Goal: Task Accomplishment & Management: Manage account settings

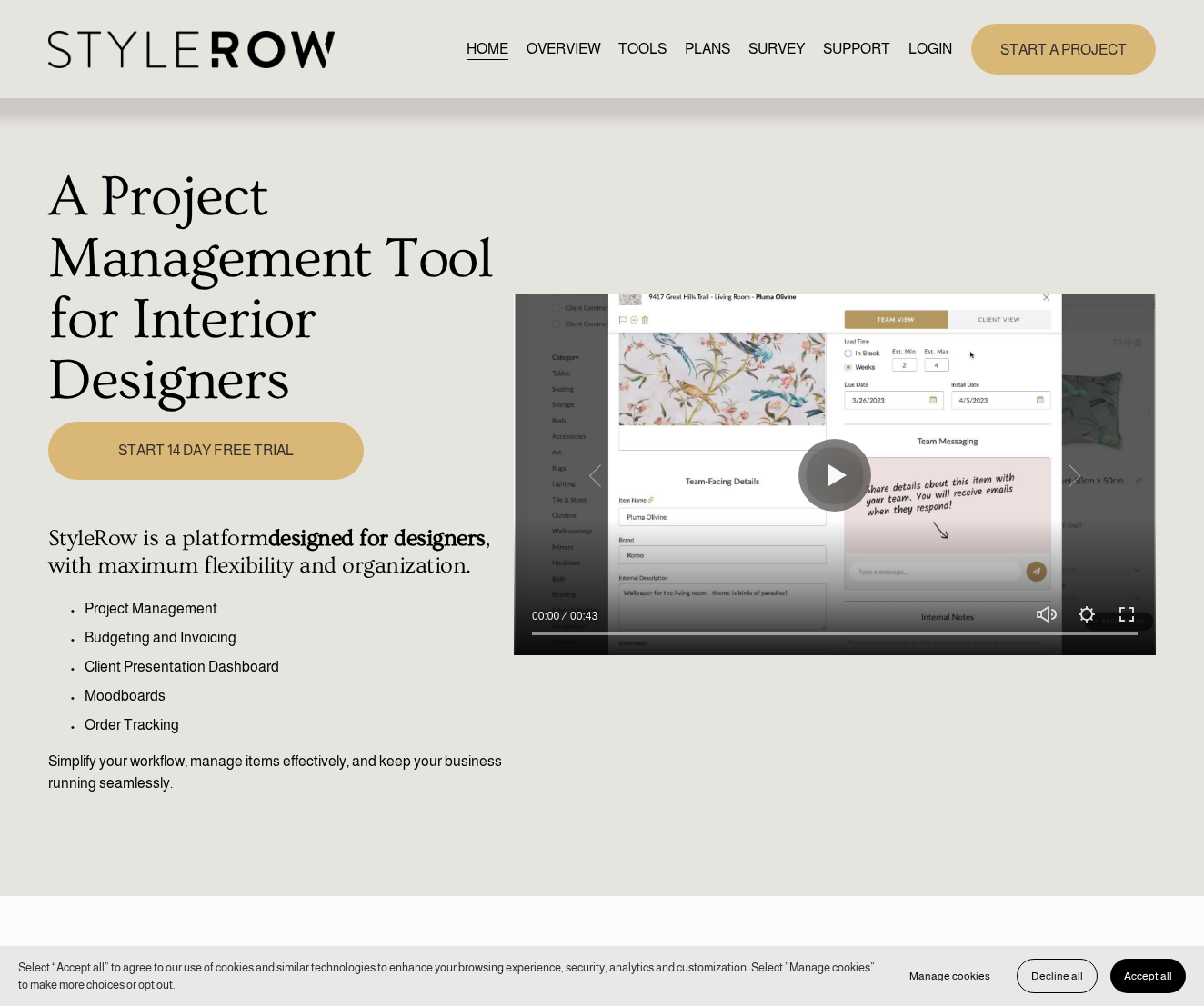
click at [939, 42] on link "LOGIN" at bounding box center [930, 49] width 44 height 24
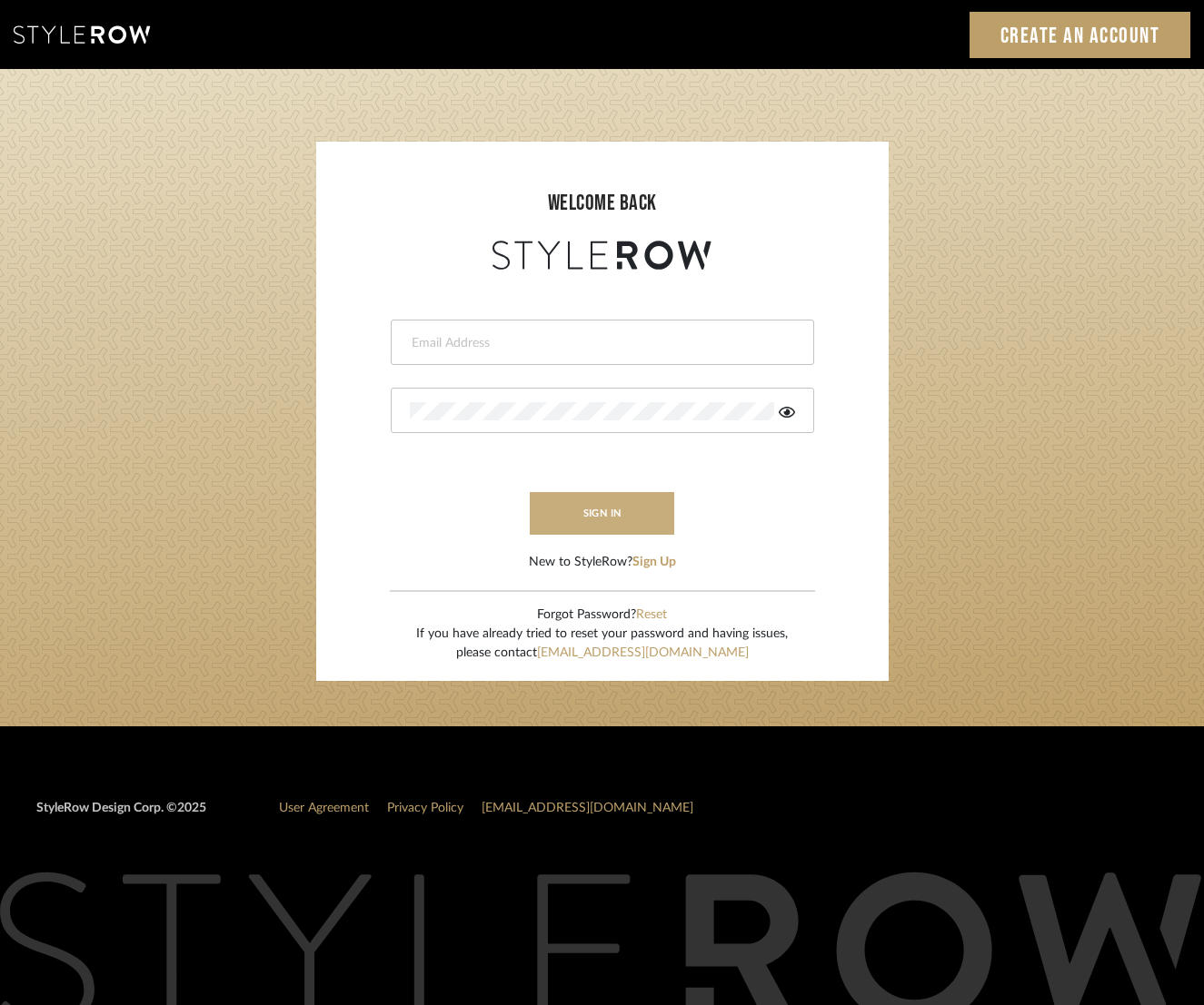
type input "[EMAIL_ADDRESS][DOMAIN_NAME]"
click at [602, 529] on button "sign in" at bounding box center [602, 513] width 146 height 43
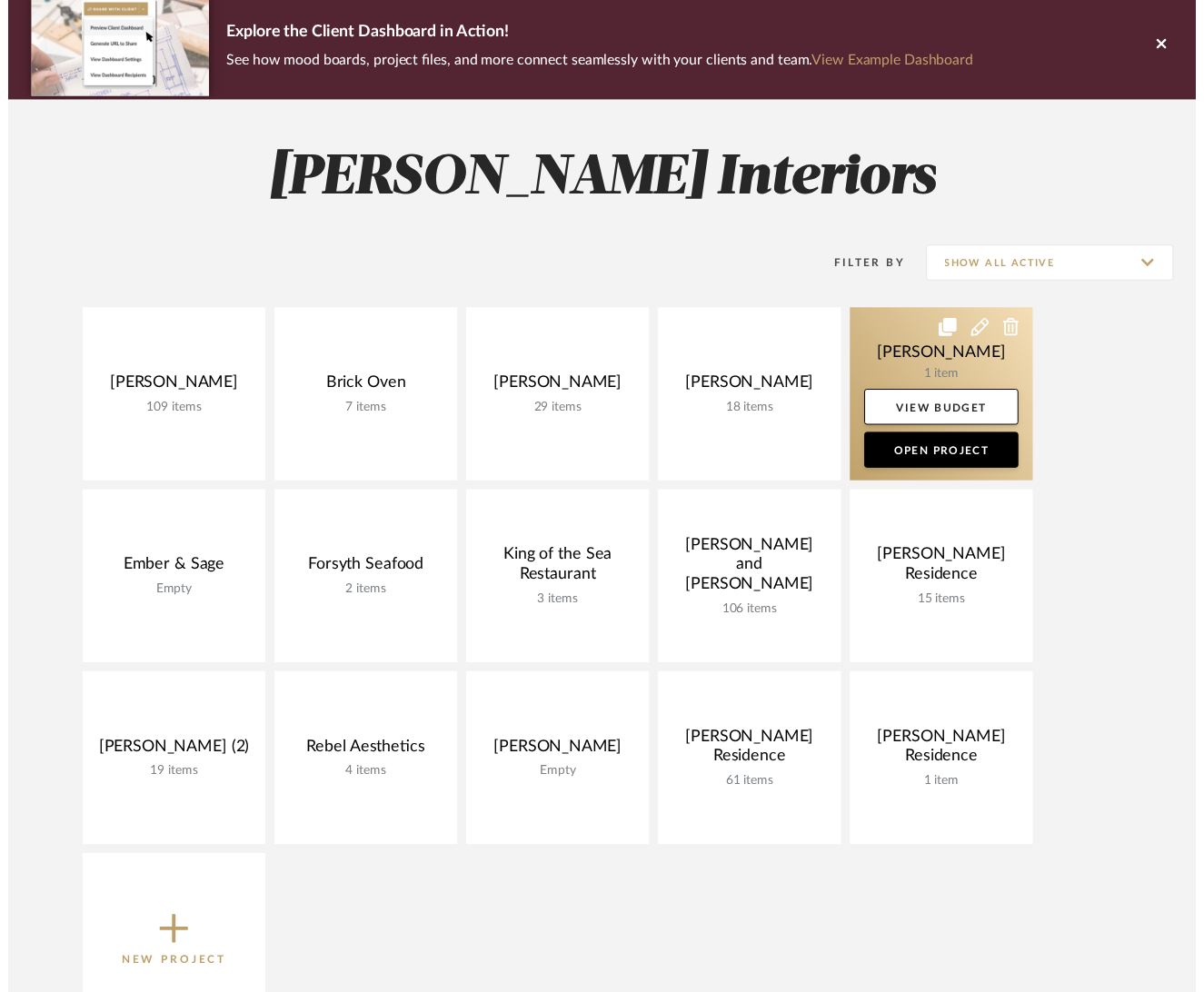
scroll to position [170, 0]
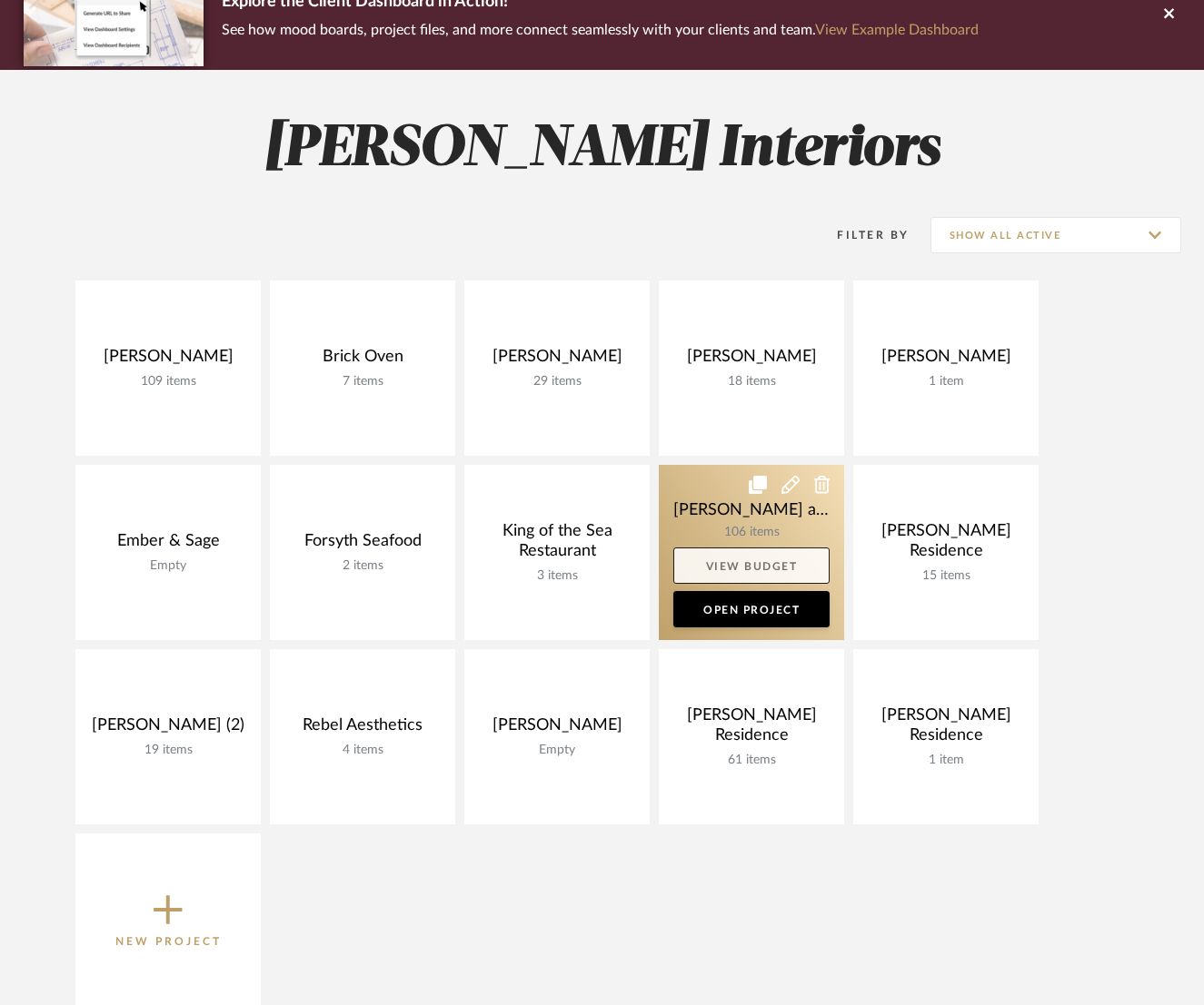
click at [728, 570] on link "View Budget" at bounding box center [751, 565] width 156 height 36
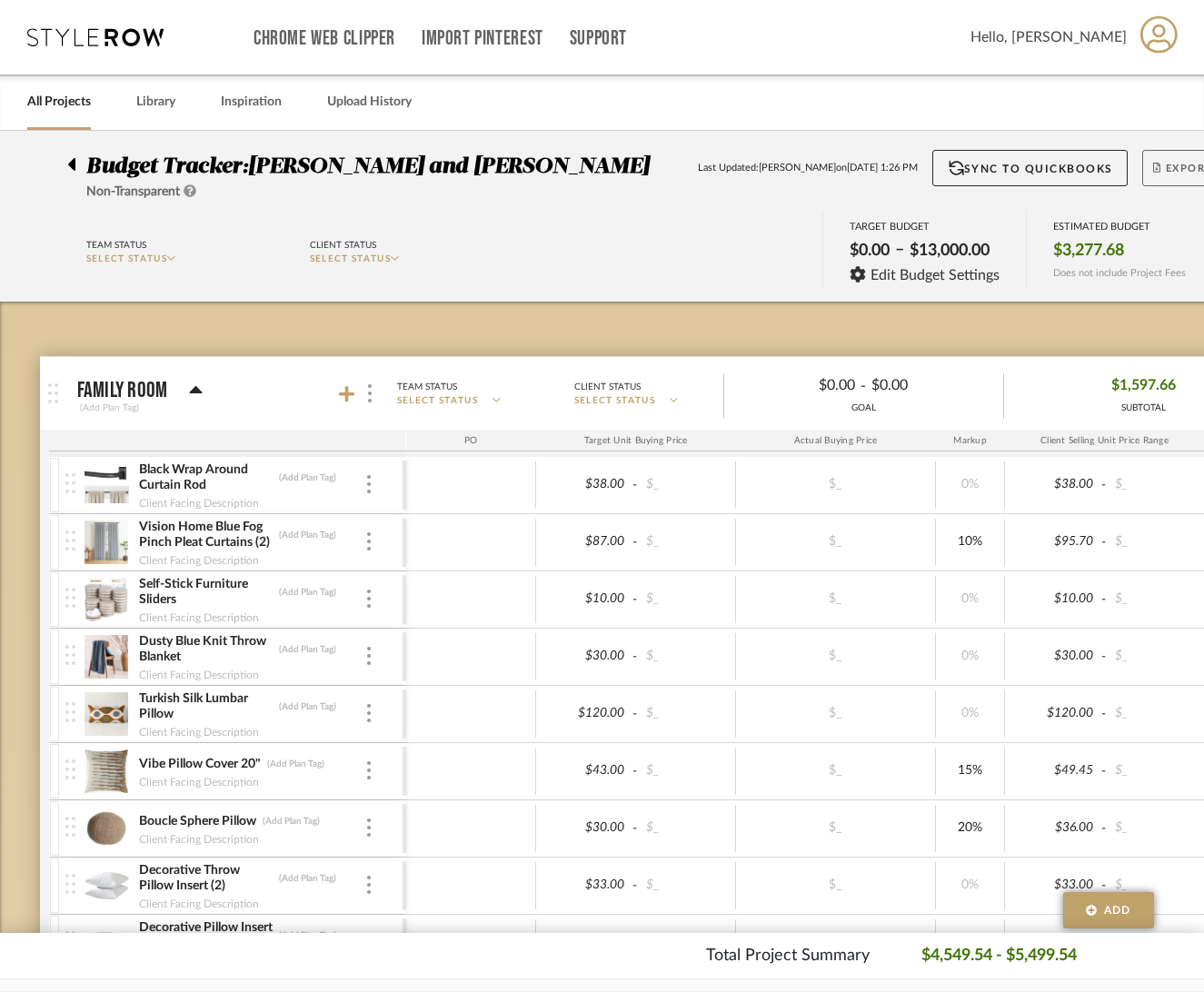
click at [1193, 173] on span "Export" at bounding box center [1183, 174] width 60 height 27
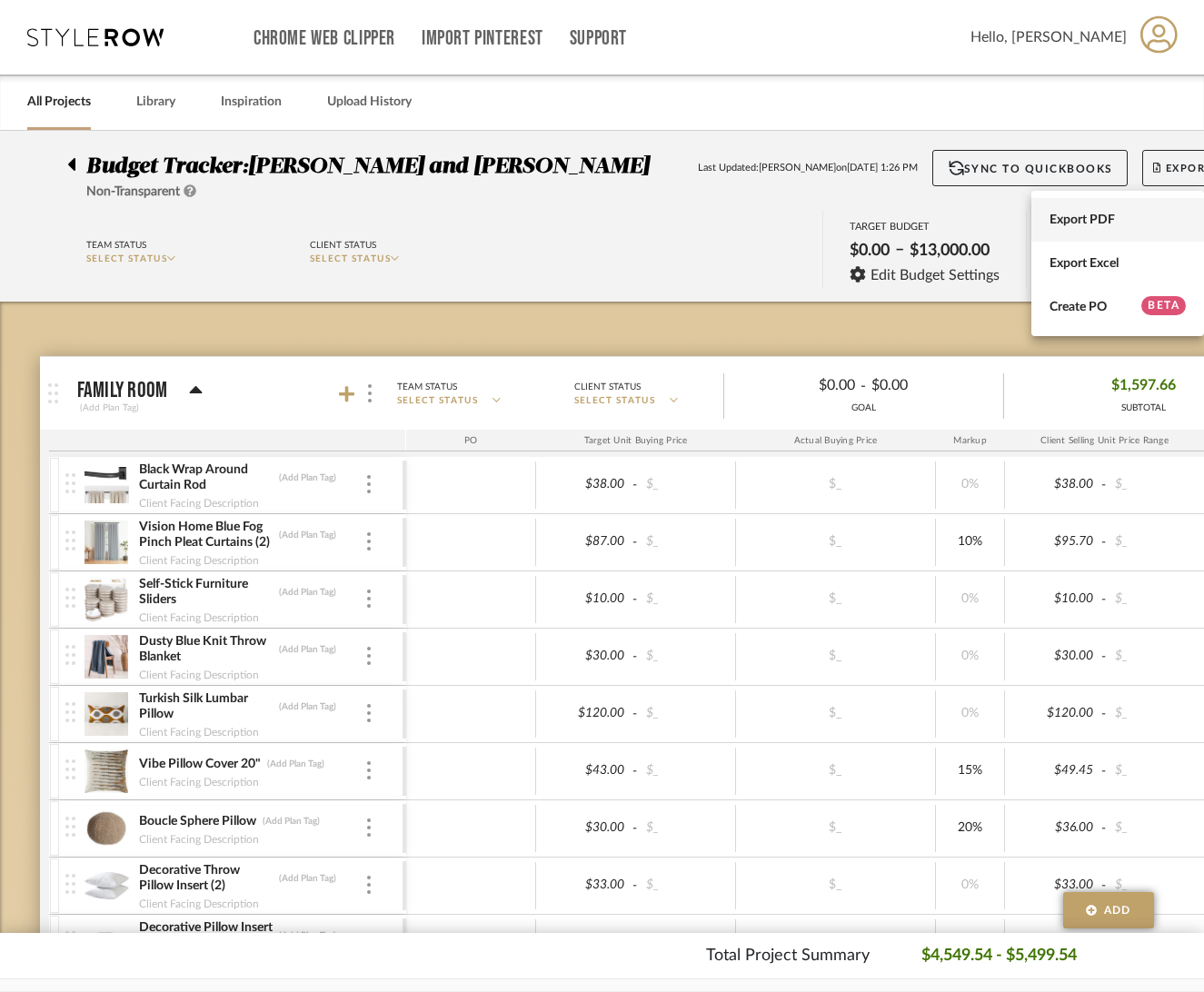
click at [1119, 232] on button "Export PDF" at bounding box center [1118, 219] width 173 height 44
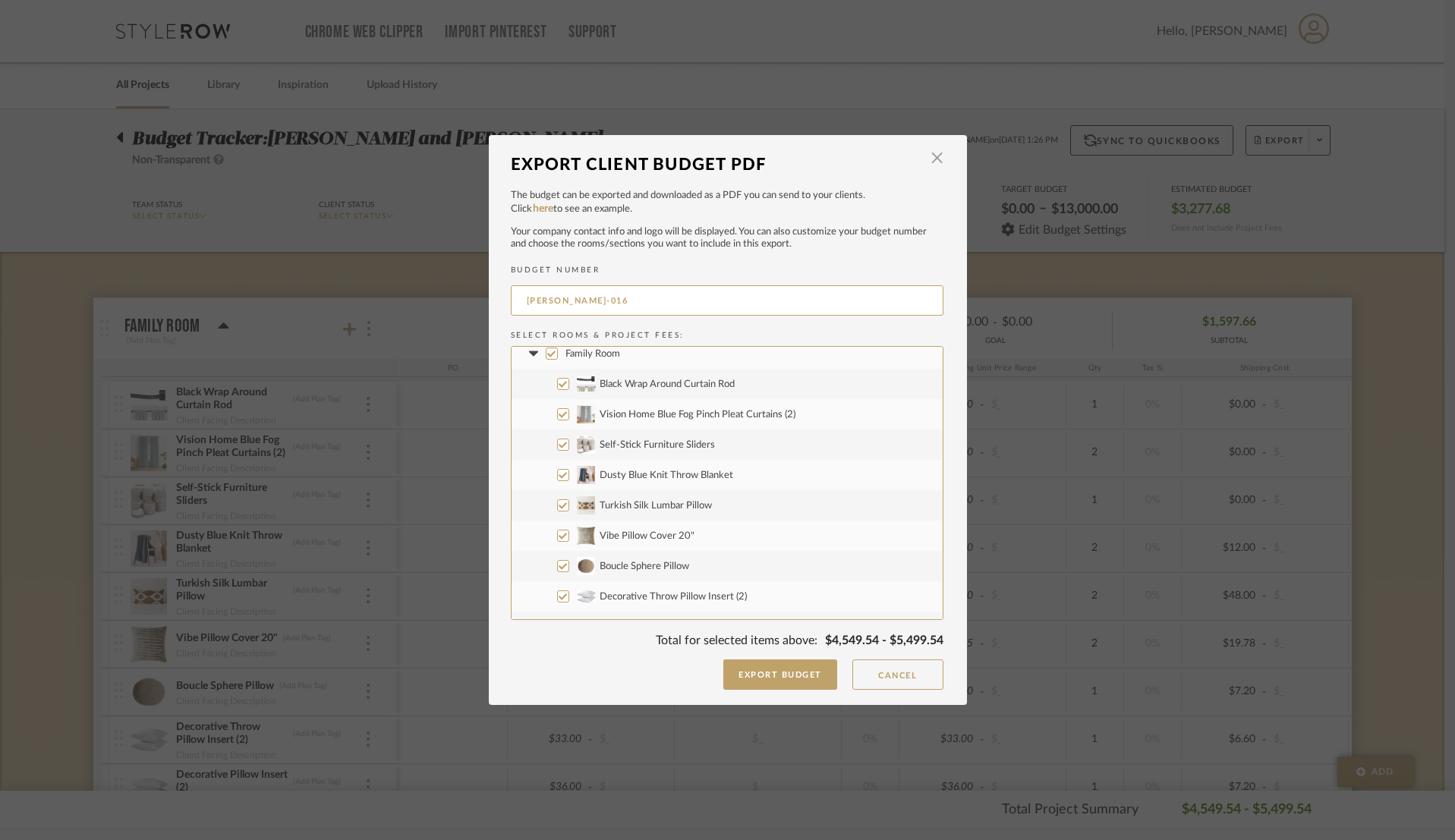
scroll to position [19, 0]
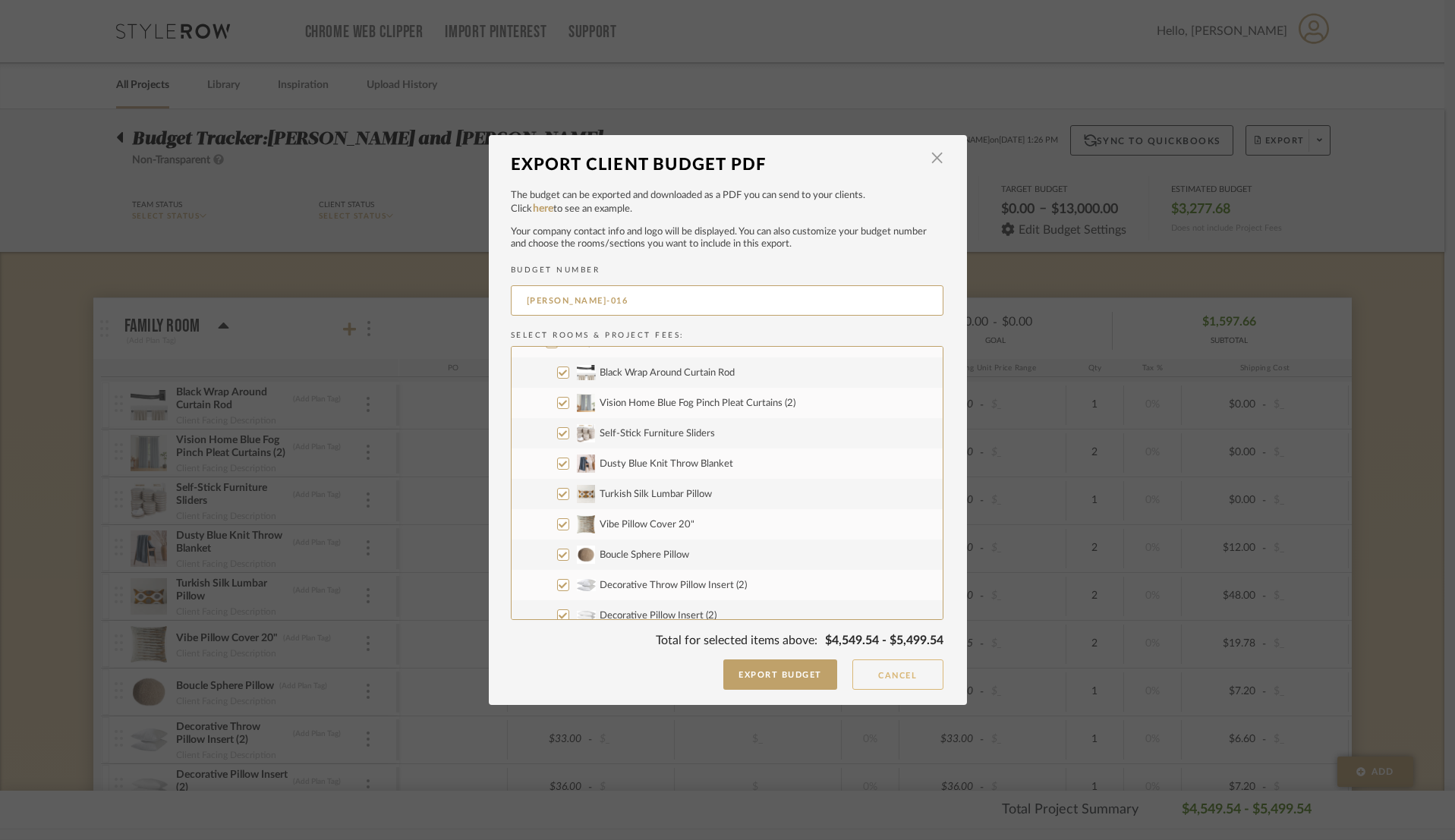
click at [870, 669] on button "Cancel" at bounding box center [897, 674] width 91 height 30
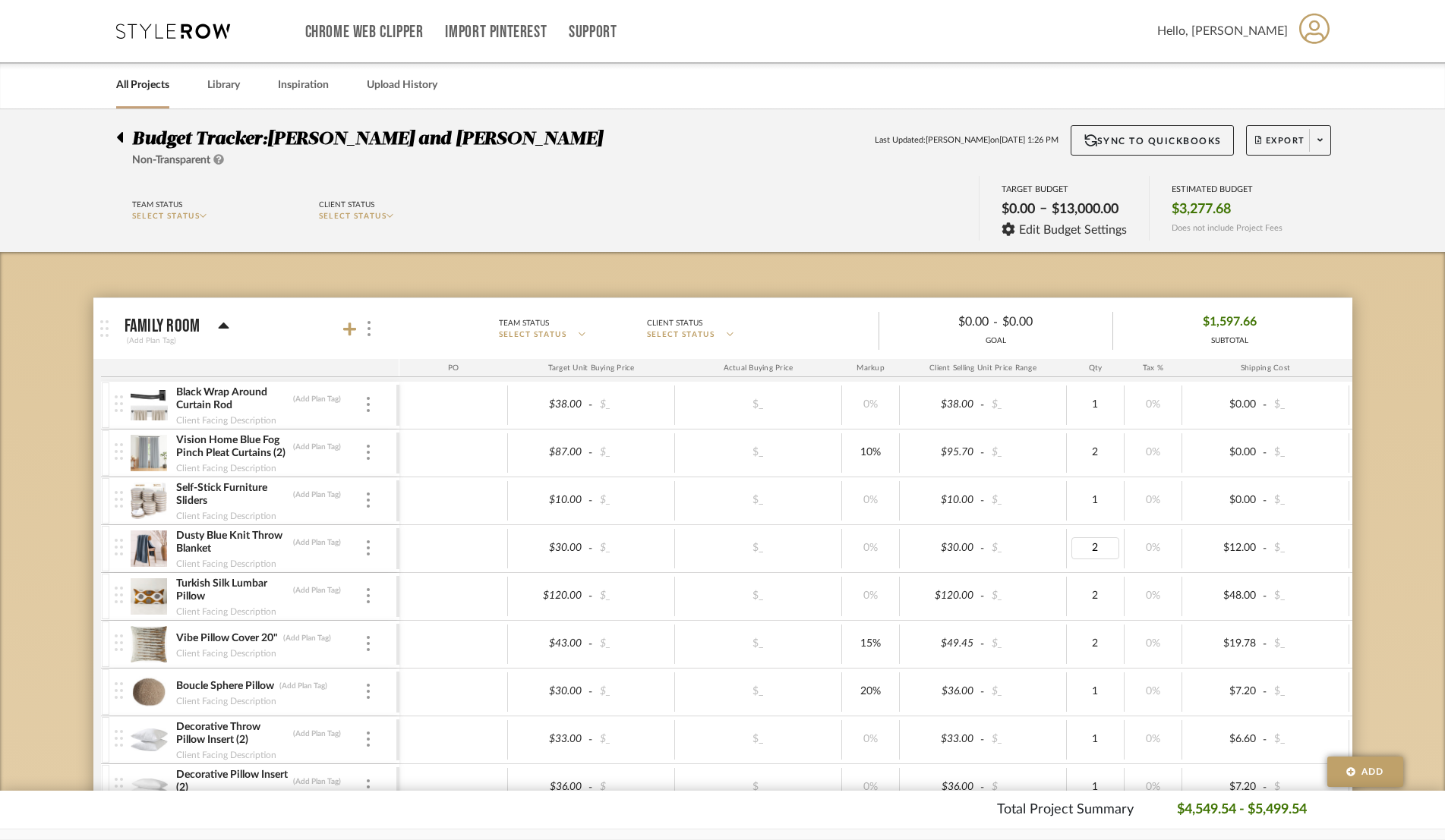
type input "1"
click at [1016, 196] on div "Team Status SELECT STATUS Client Status SELECT STATUS TARGET BUDGET $0.00 – $13…" at bounding box center [722, 210] width 1259 height 68
click at [1016, 147] on span "Export" at bounding box center [1280, 146] width 50 height 22
click at [1016, 185] on span "Export PDF" at bounding box center [1315, 184] width 114 height 13
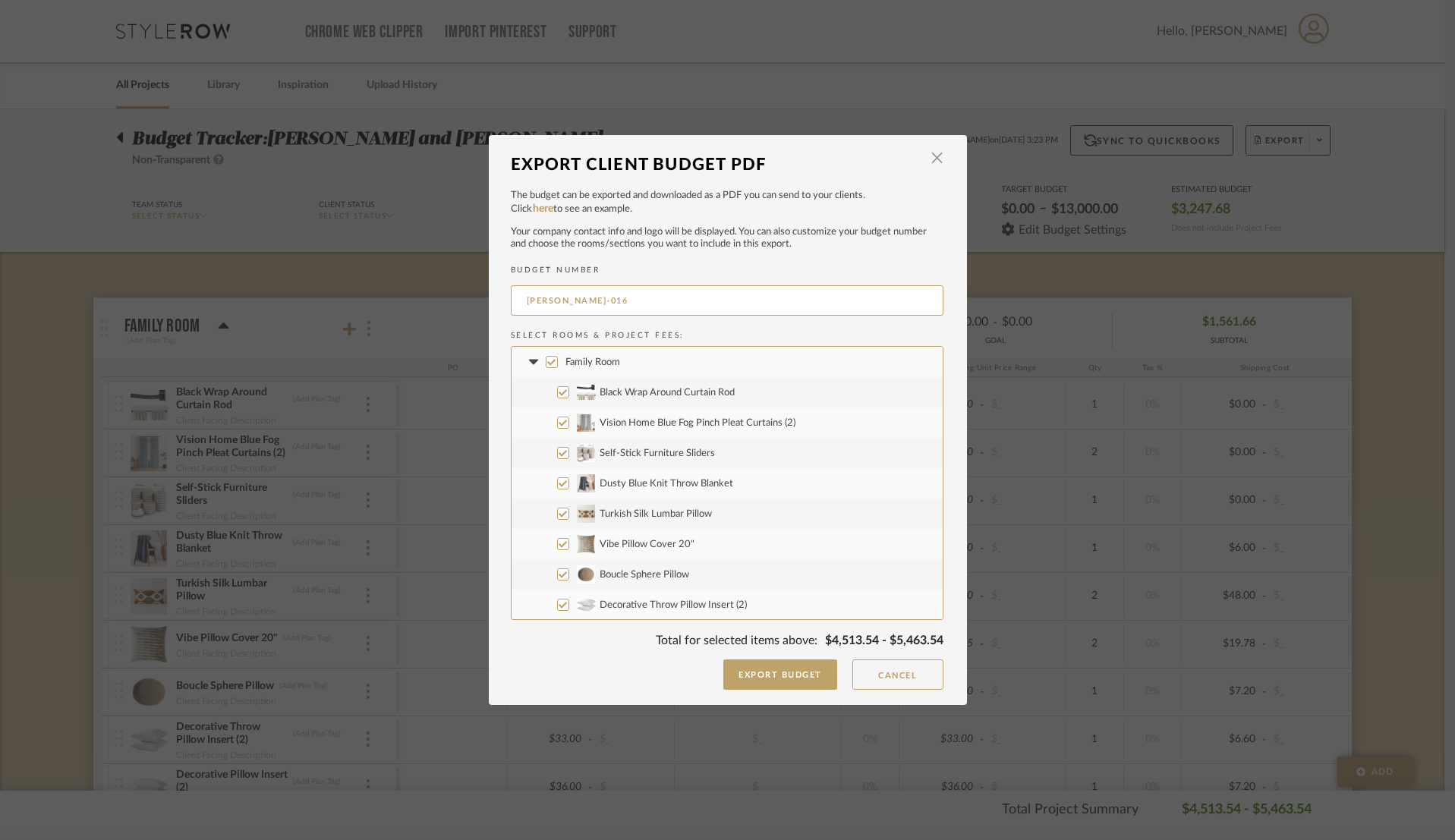
click at [557, 513] on input "Turkish Silk Lumbar Pillow" at bounding box center [563, 514] width 12 height 12
checkbox input "false"
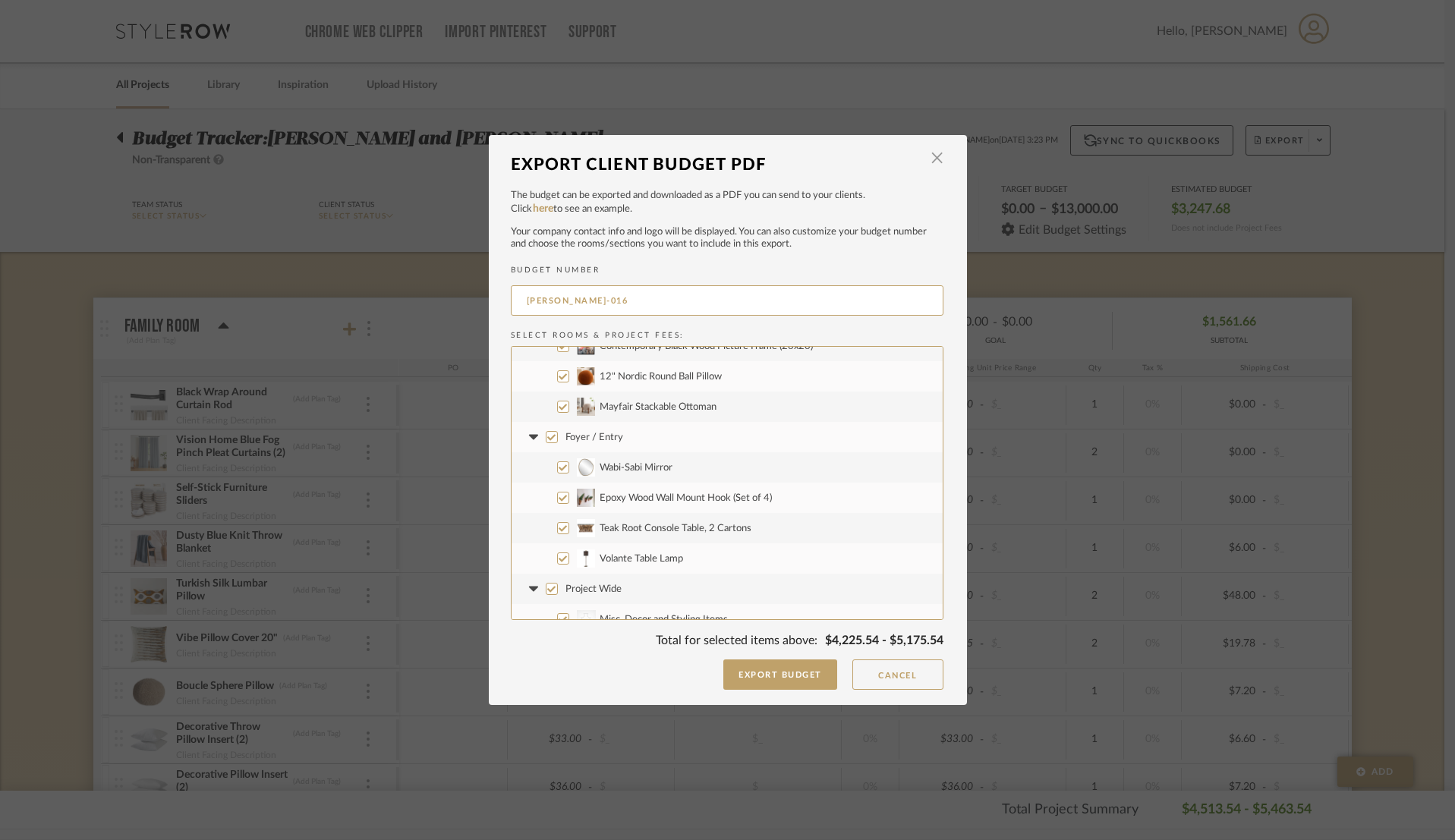
scroll to position [366, 0]
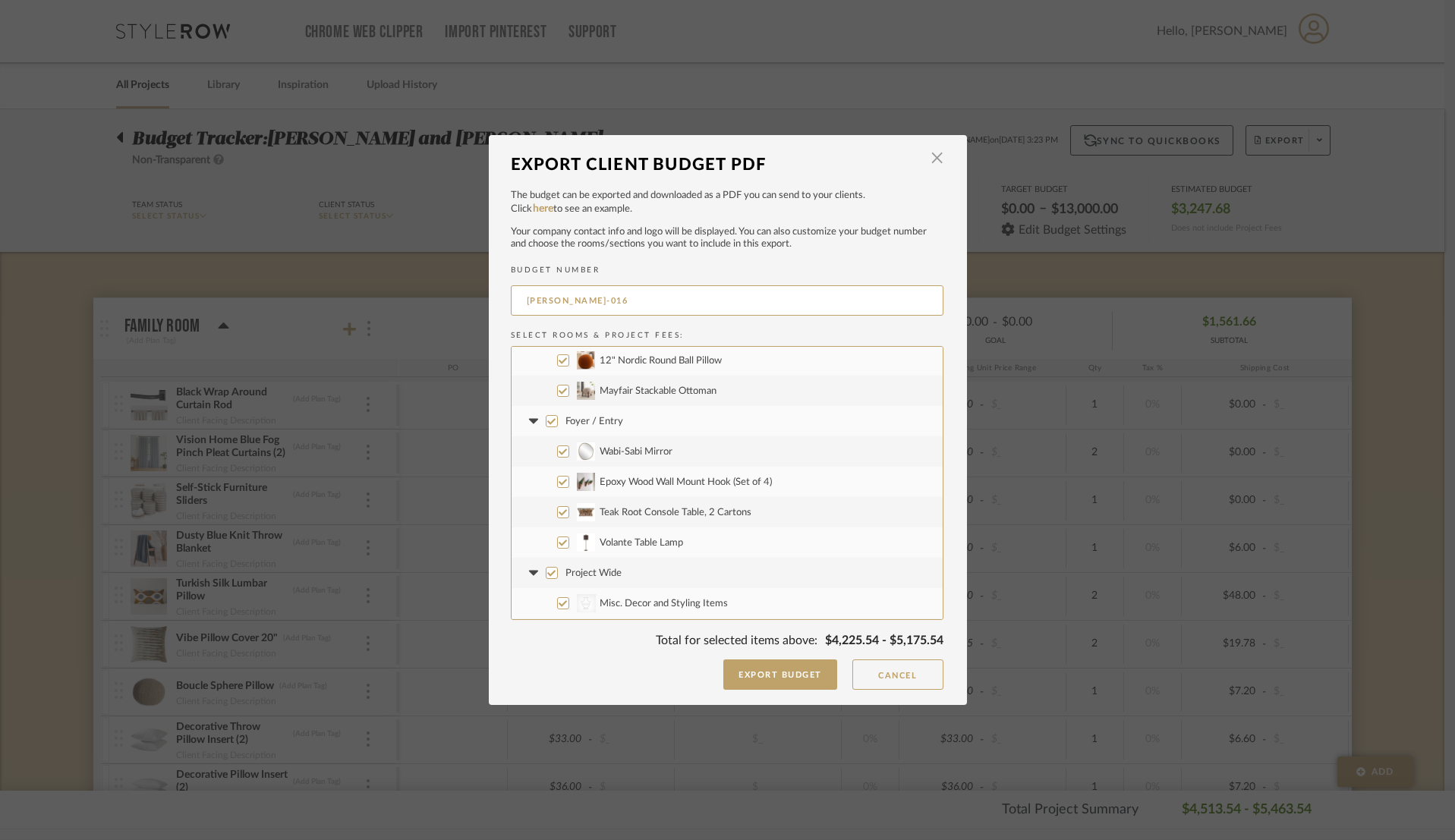
click at [546, 424] on input "Foyer / Entry" at bounding box center [552, 421] width 12 height 12
checkbox input "false"
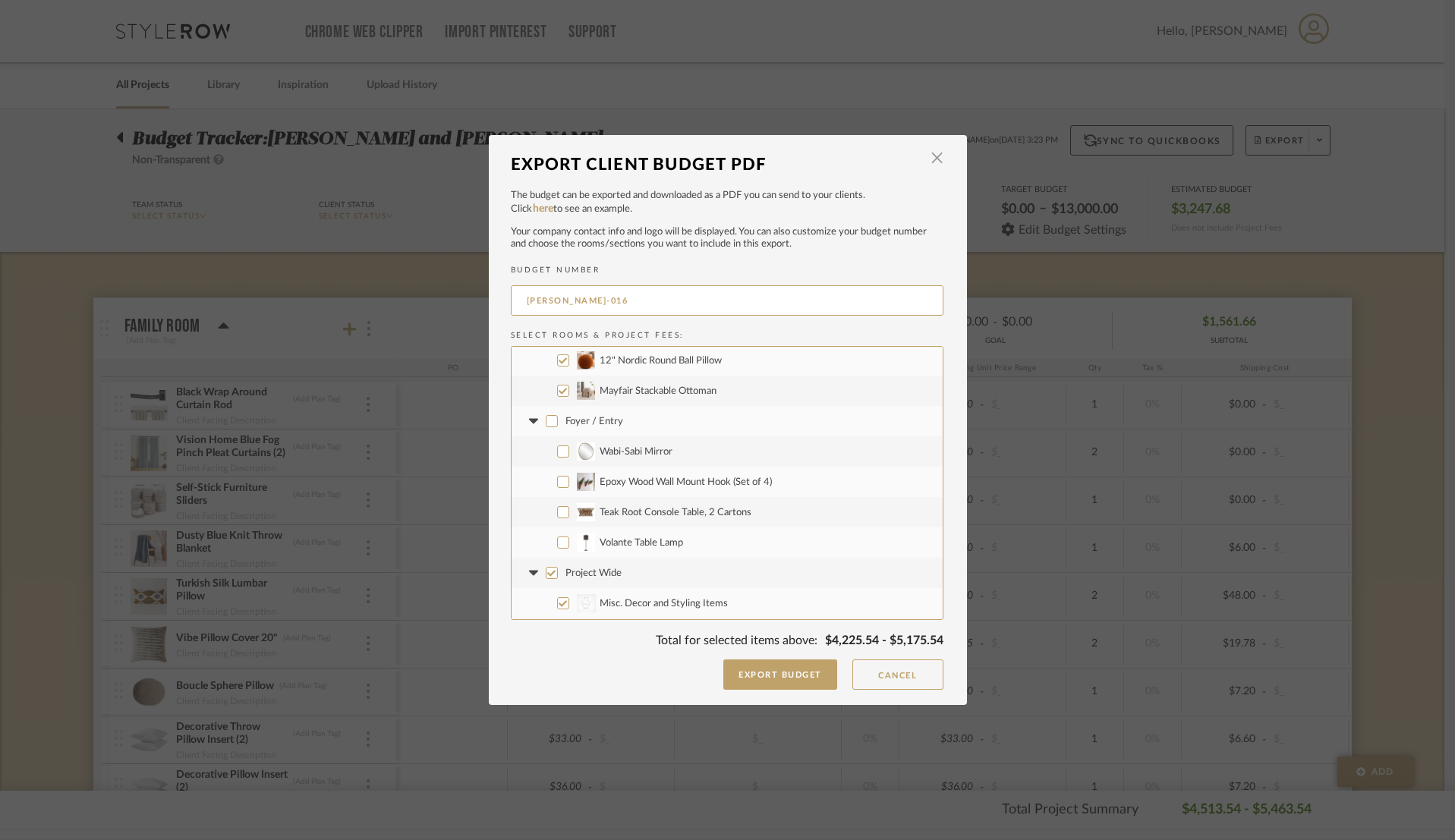
checkbox input "false"
click at [557, 483] on input "CategoryIconAccessories Created with Sketch. Misc. Decor and Styling Items" at bounding box center [563, 479] width 12 height 12
checkbox input "false"
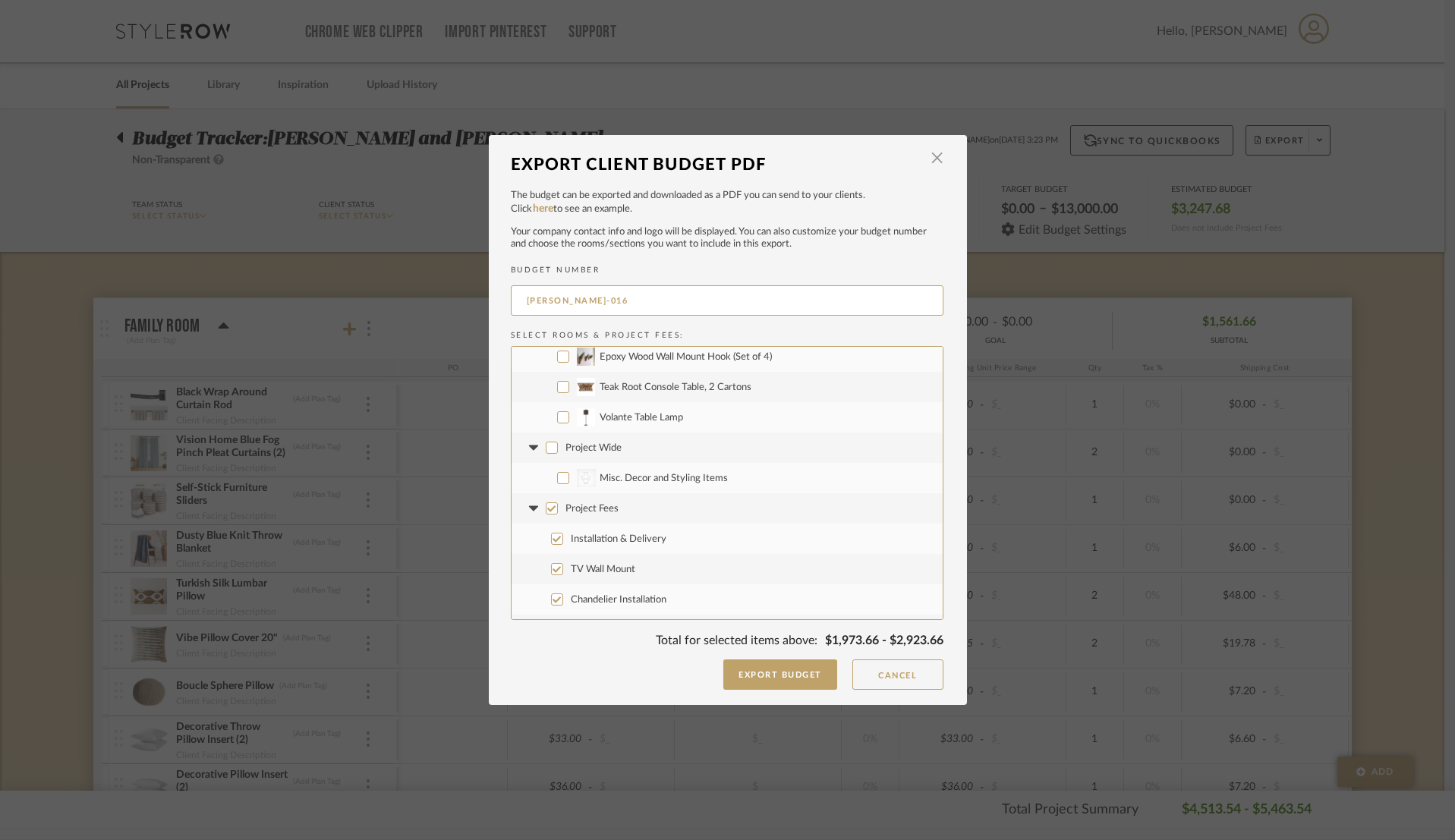
click at [548, 513] on input "Project Fees" at bounding box center [552, 509] width 12 height 12
checkbox input "false"
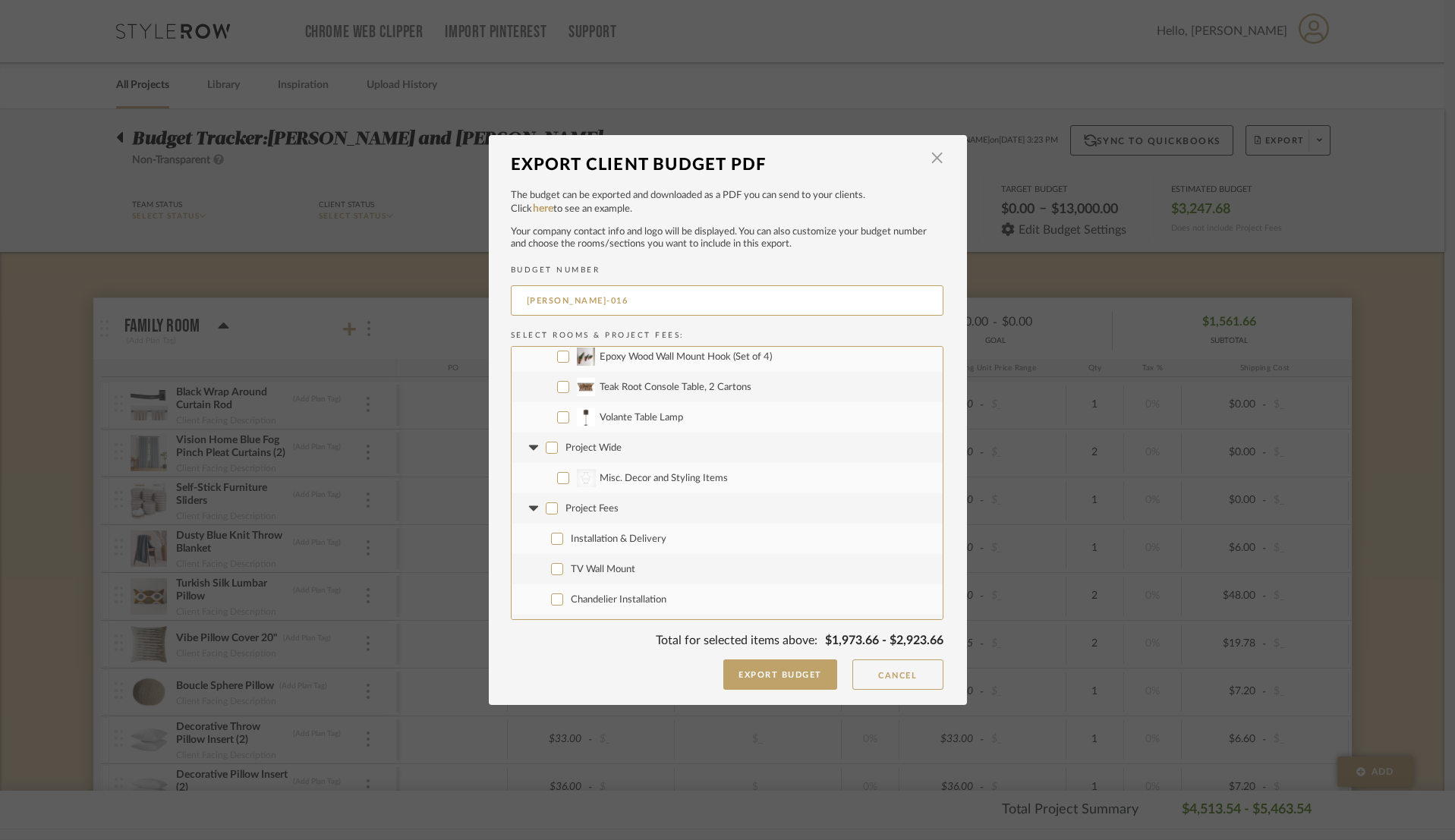
checkbox input "false"
click at [793, 676] on button "Export Budget" at bounding box center [780, 674] width 114 height 30
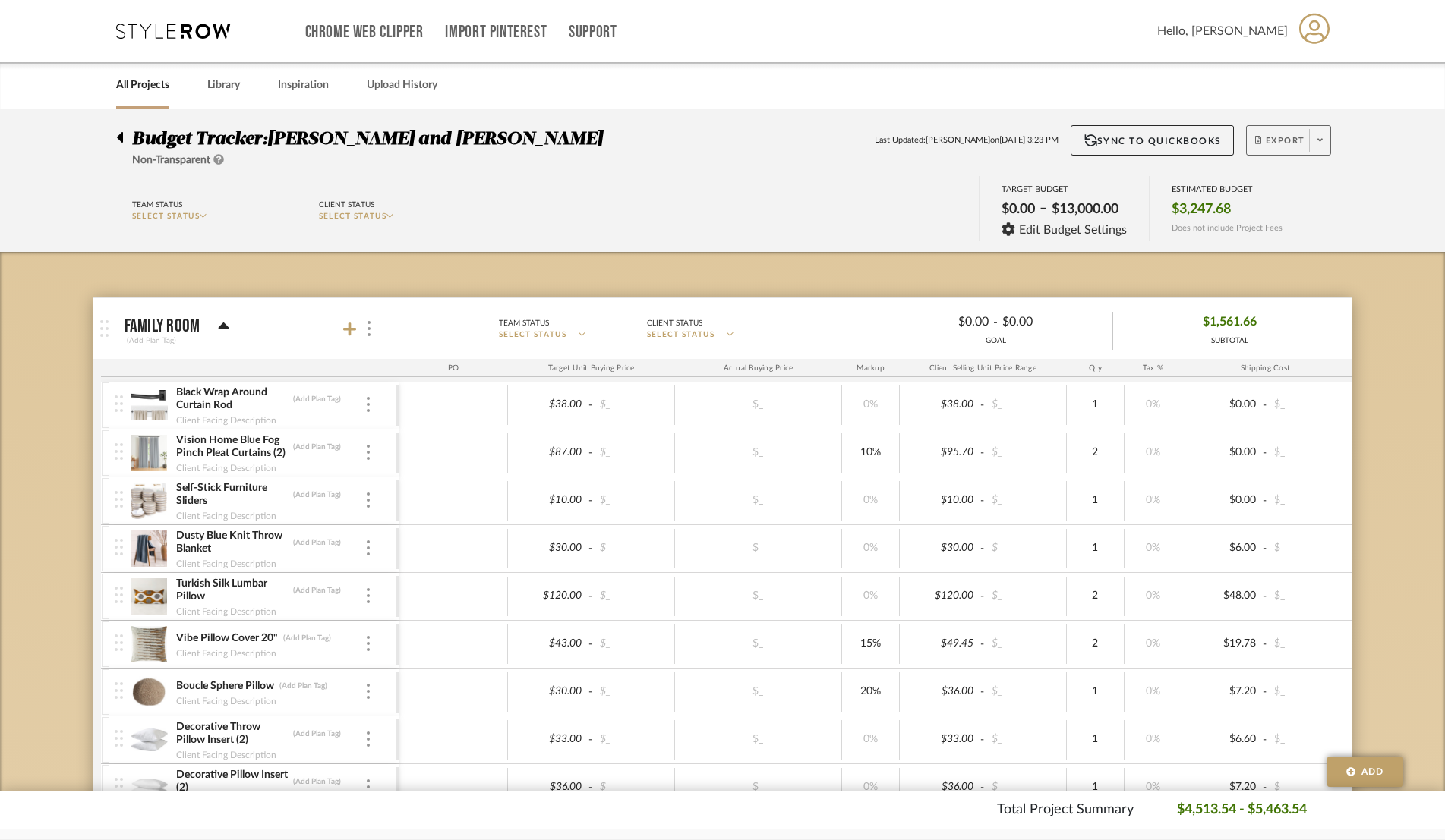
click at [1016, 145] on span "Export" at bounding box center [1280, 146] width 50 height 22
click at [1016, 185] on span "Export PDF" at bounding box center [1315, 184] width 114 height 13
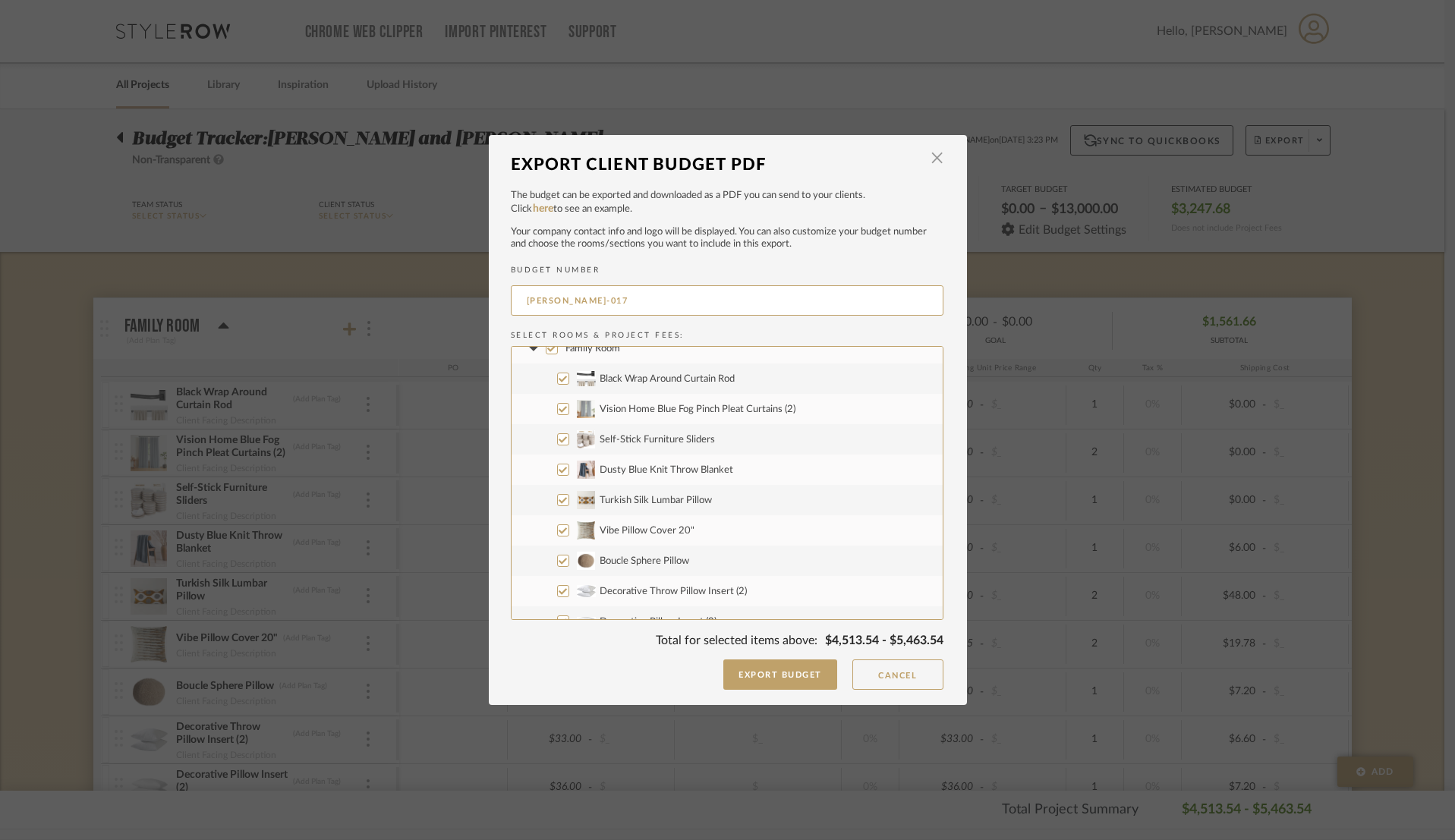
scroll to position [14, 0]
click at [557, 501] on input "Turkish Silk Lumbar Pillow" at bounding box center [563, 500] width 12 height 12
checkbox input "false"
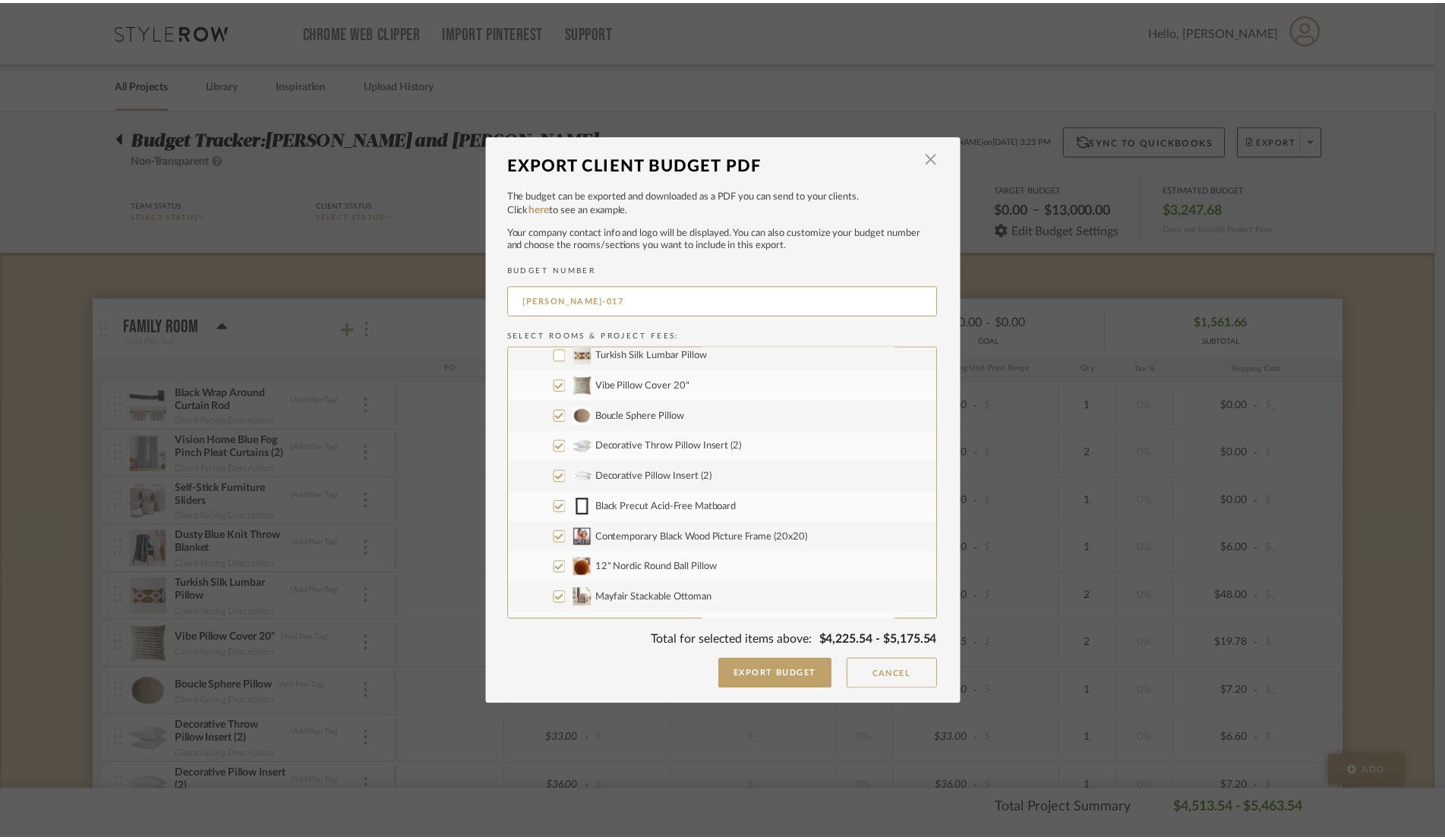
scroll to position [159, 0]
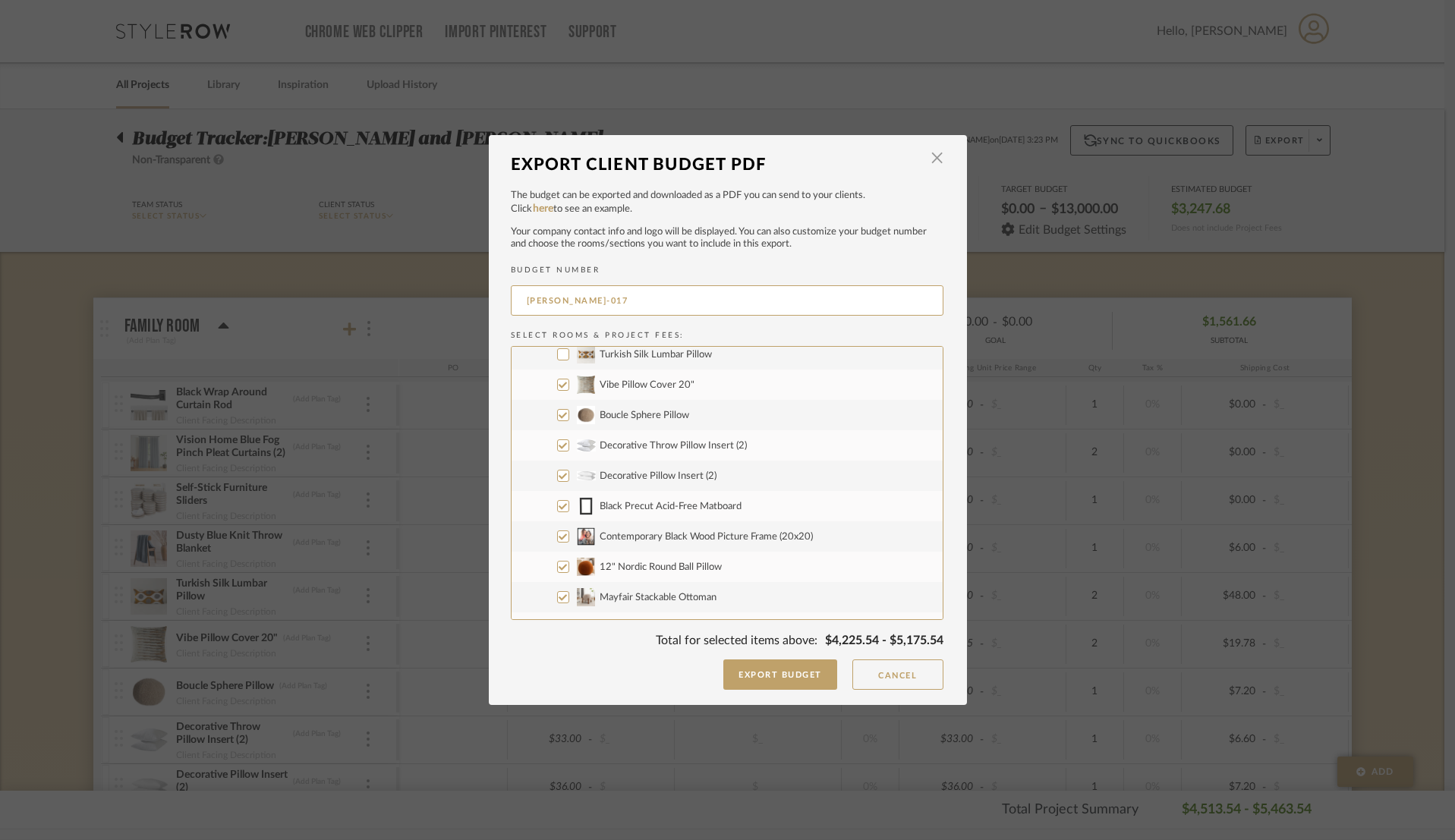
click at [557, 416] on input "Boucle Sphere Pillow" at bounding box center [563, 415] width 12 height 12
checkbox input "false"
click at [863, 671] on button "Cancel" at bounding box center [897, 674] width 91 height 30
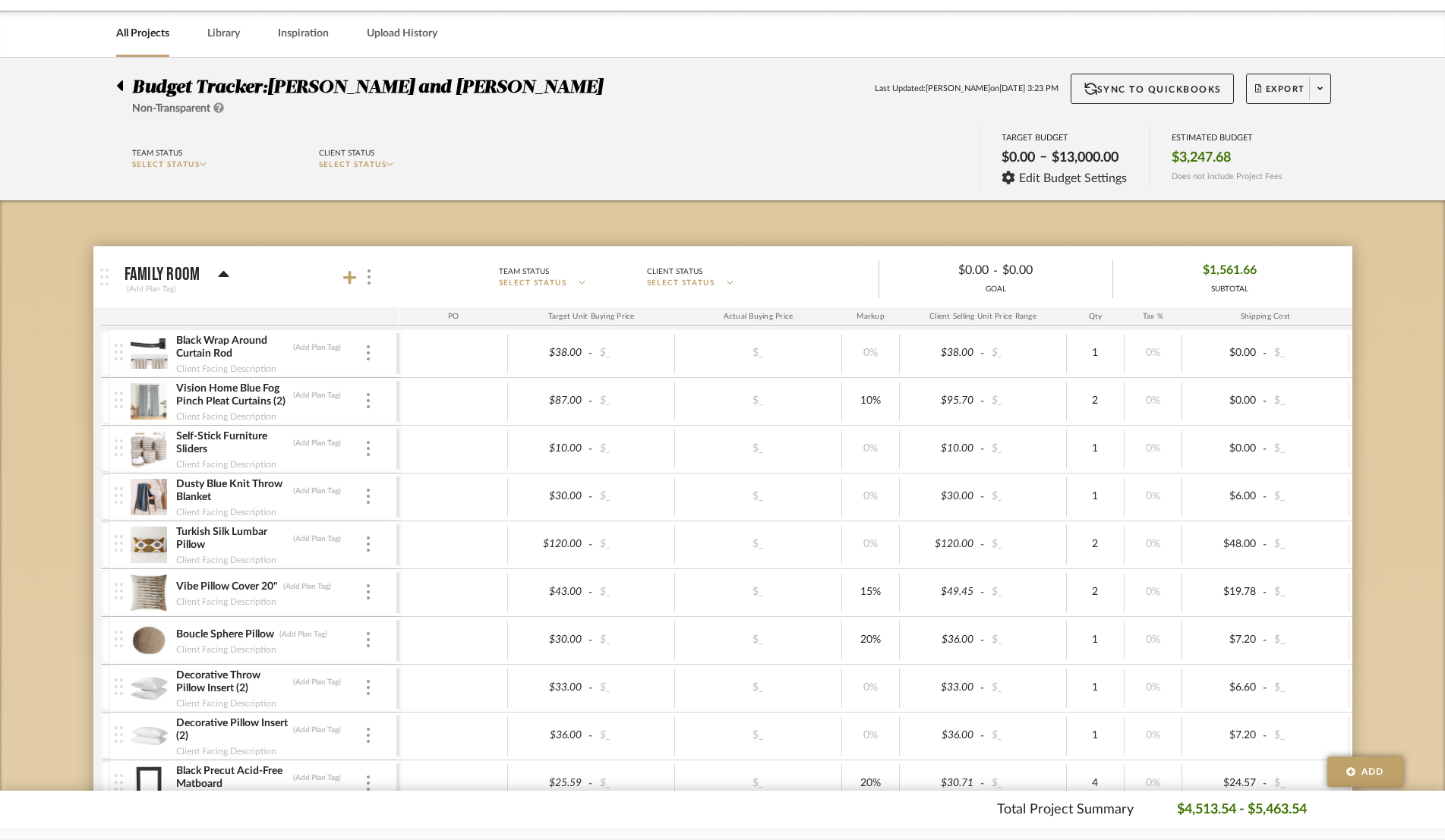
scroll to position [266, 0]
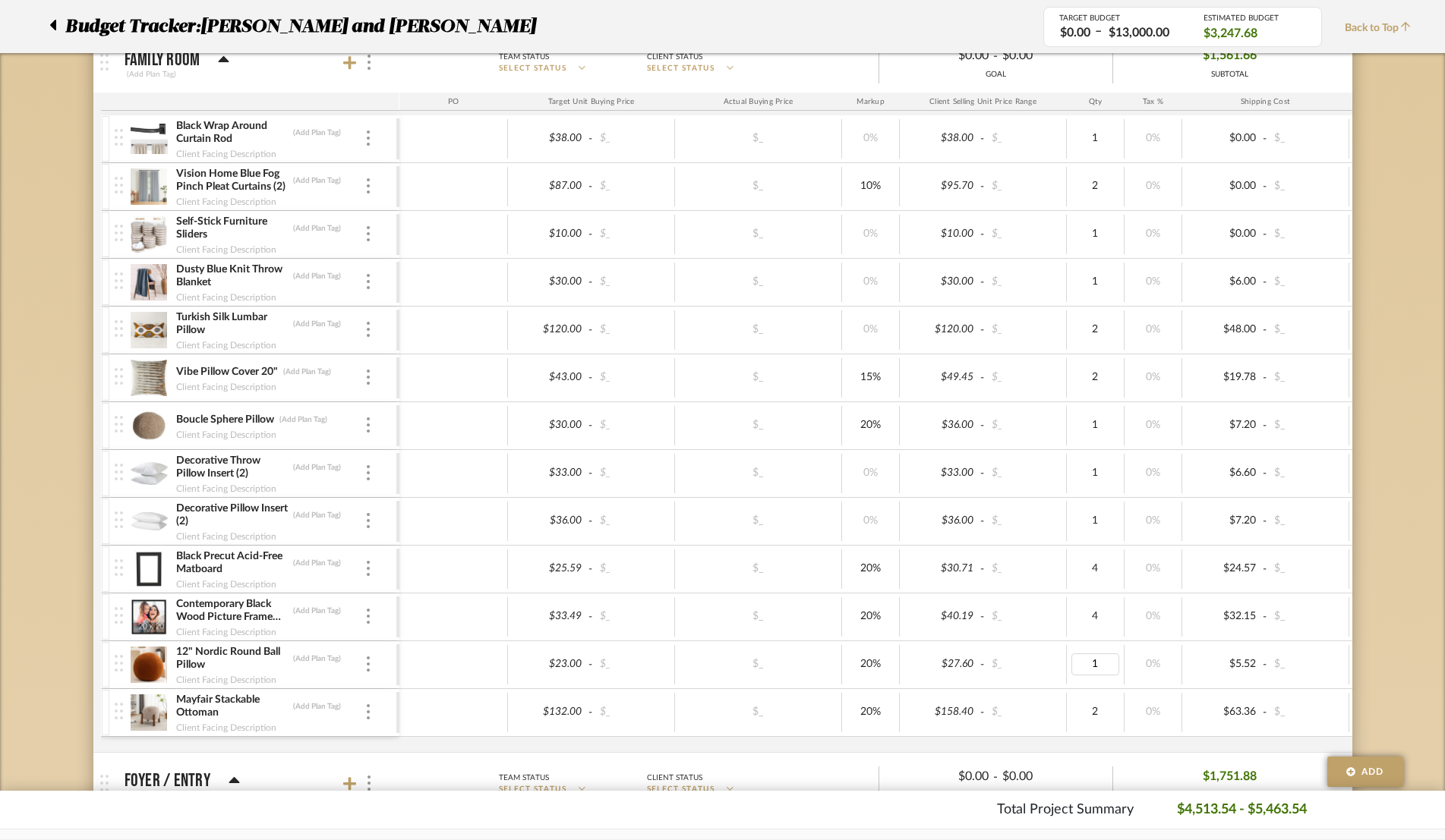
type input "2"
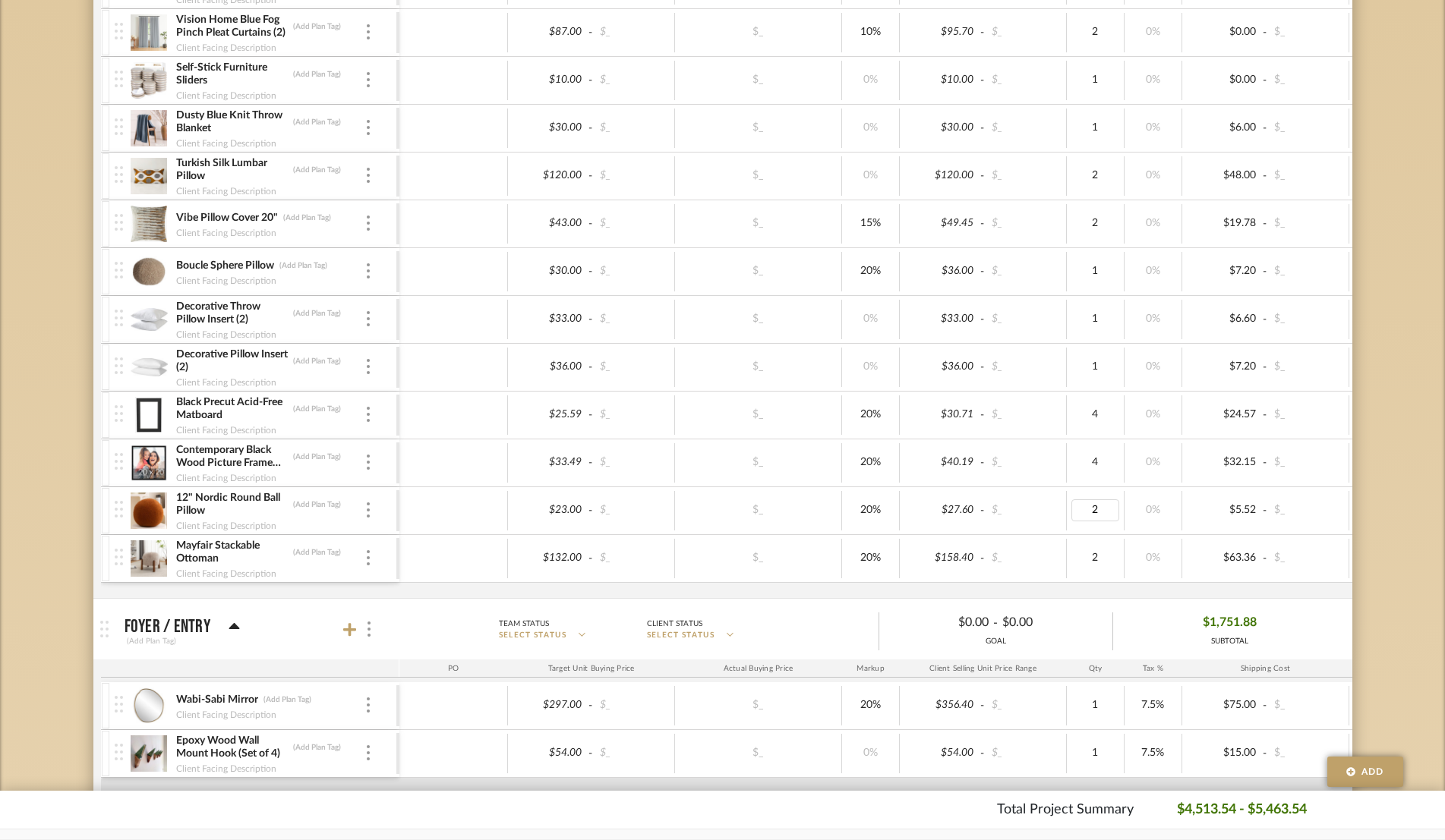
scroll to position [722, 0]
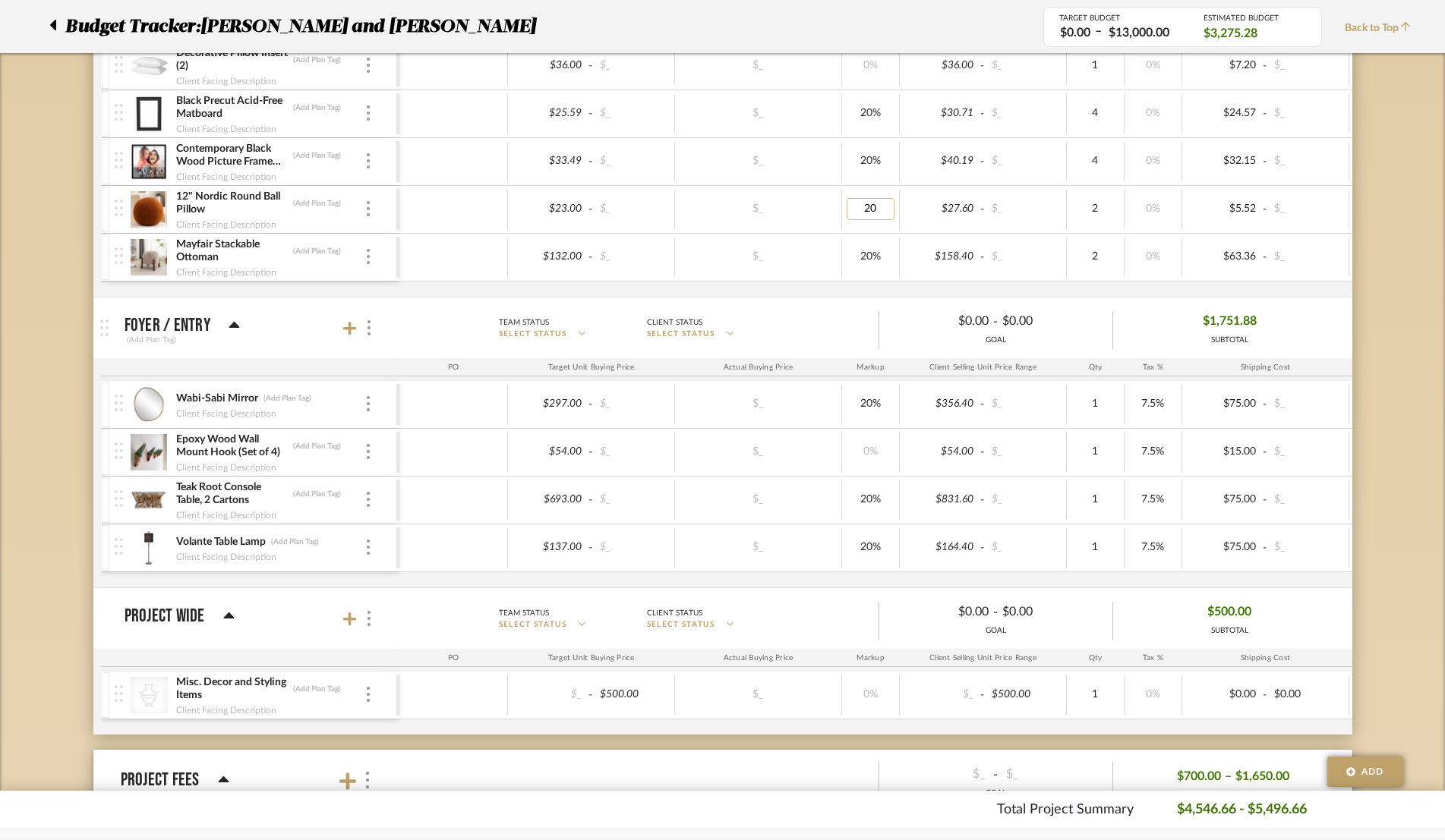
type input "0"
click at [1016, 264] on div "Budget Tracker: Marcelle and Jeremy Foltz Non-Transparent Last Updated: Isabell…" at bounding box center [722, 367] width 1445 height 1960
type input "0"
click at [1016, 213] on div "Budget Tracker: Marcelle and Jeremy Foltz Non-Transparent Last Updated: Isabell…" at bounding box center [722, 367] width 1445 height 1960
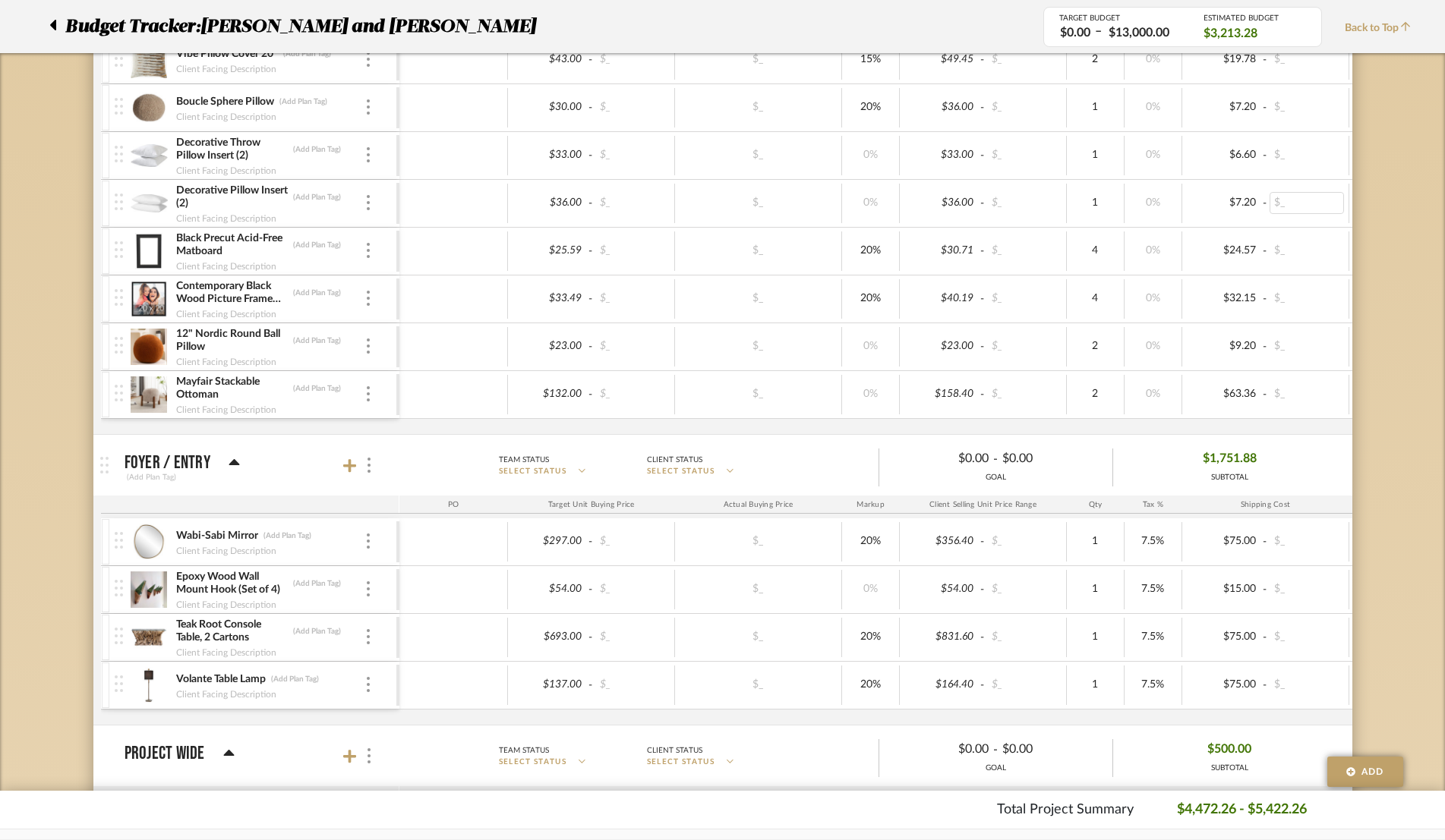
scroll to position [563, 0]
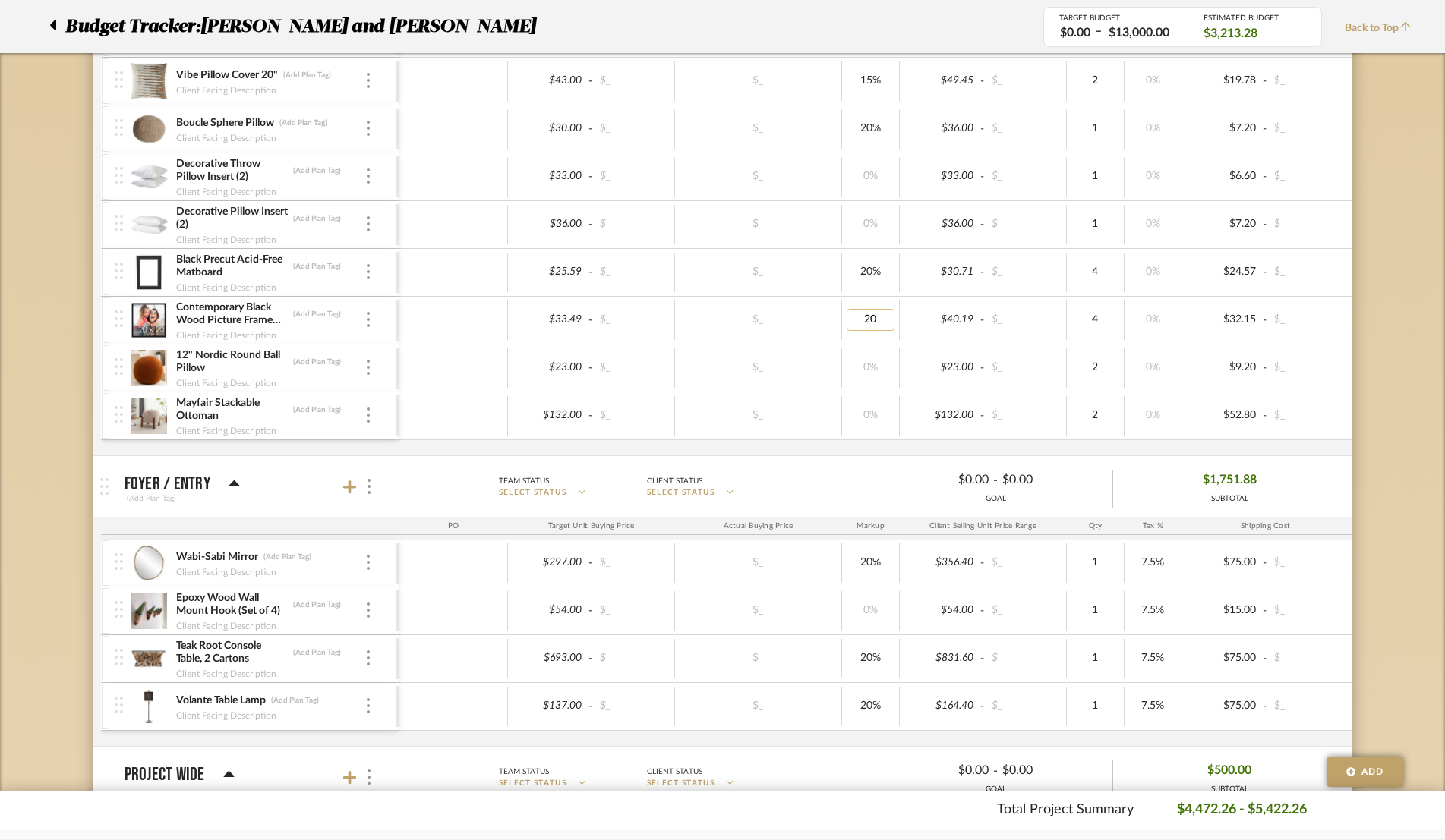
type input "0"
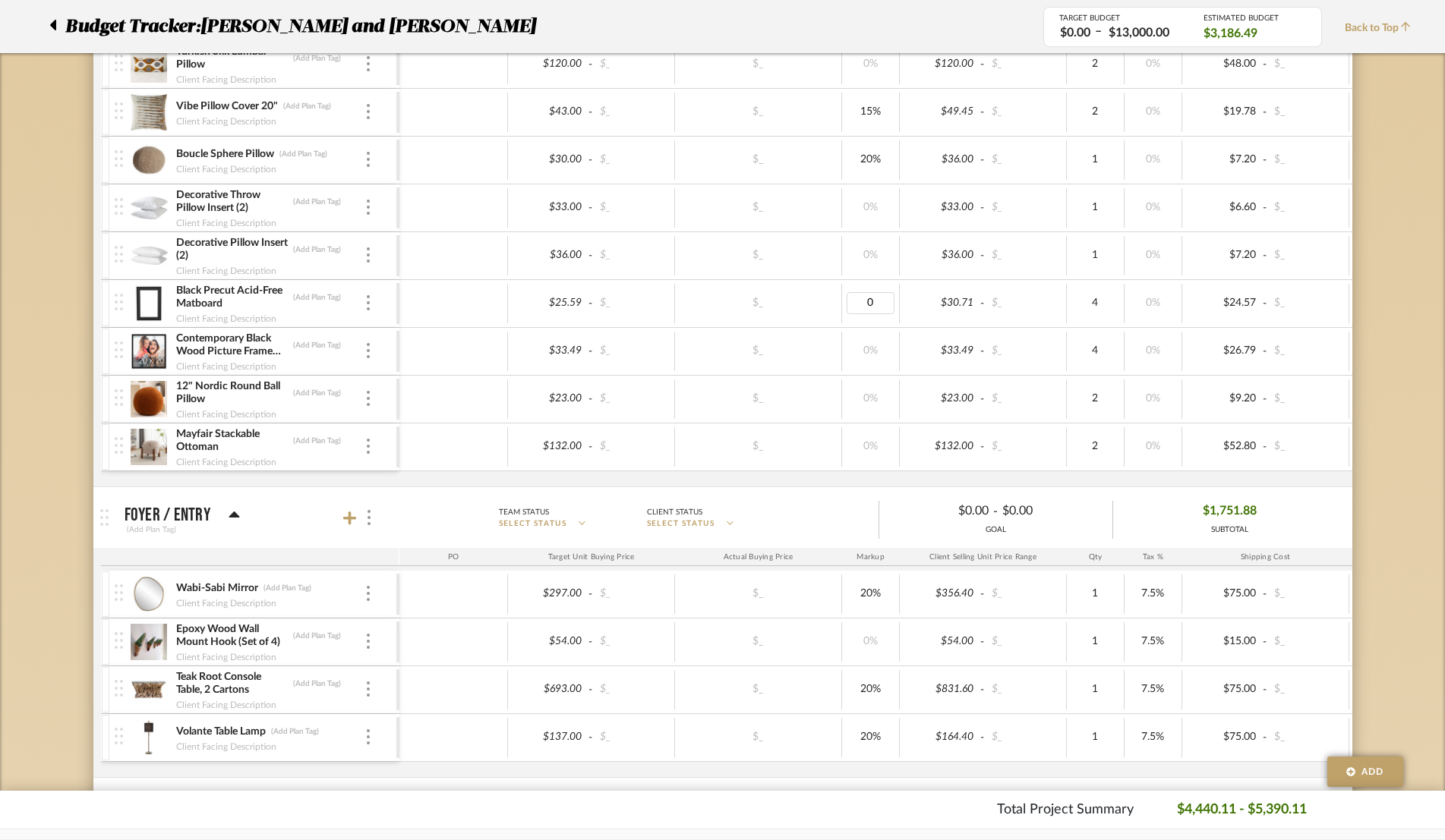
scroll to position [506, 0]
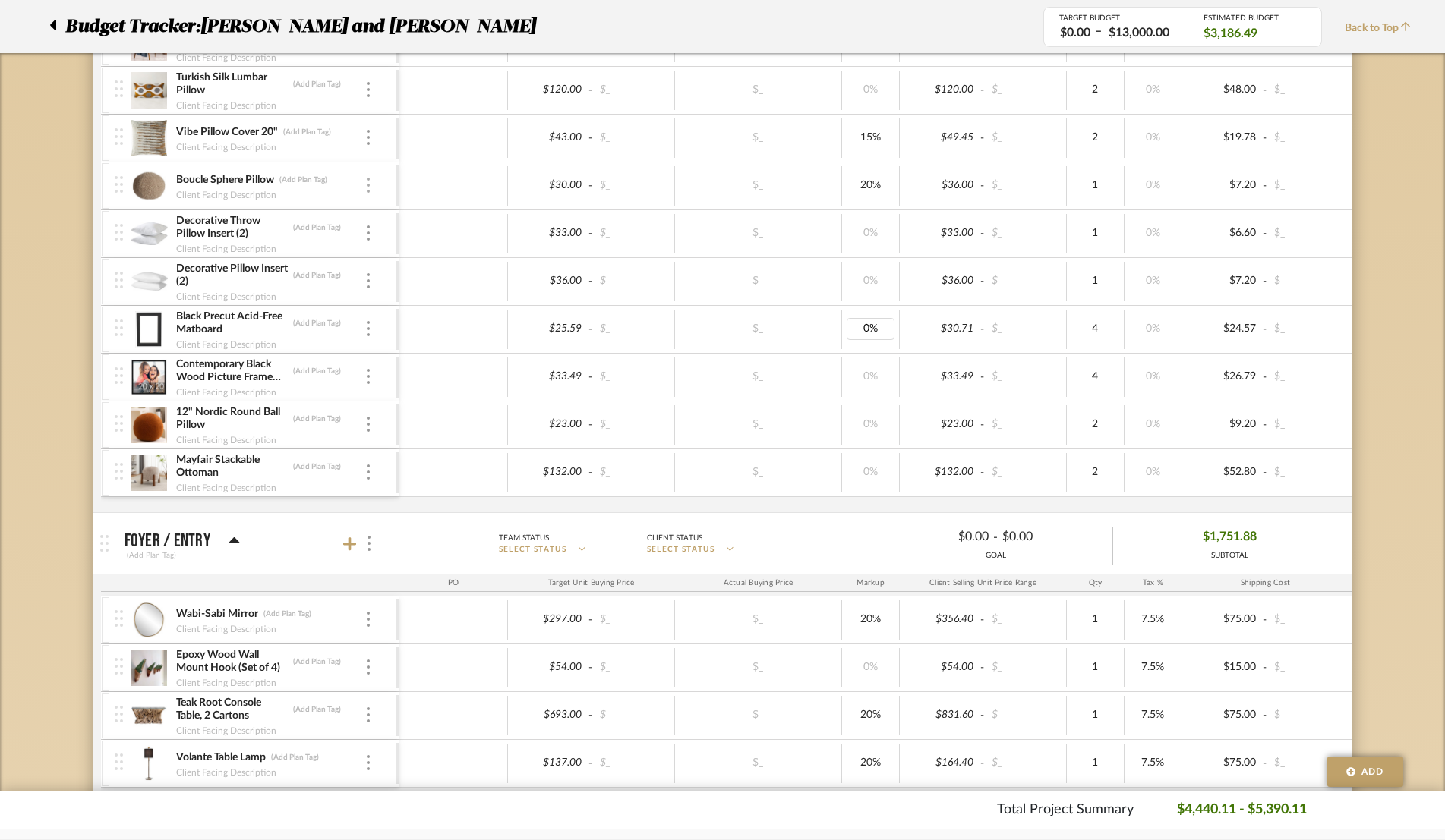
click at [370, 187] on div at bounding box center [369, 186] width 8 height 17
click at [400, 292] on span "Remove Item" at bounding box center [432, 299] width 113 height 15
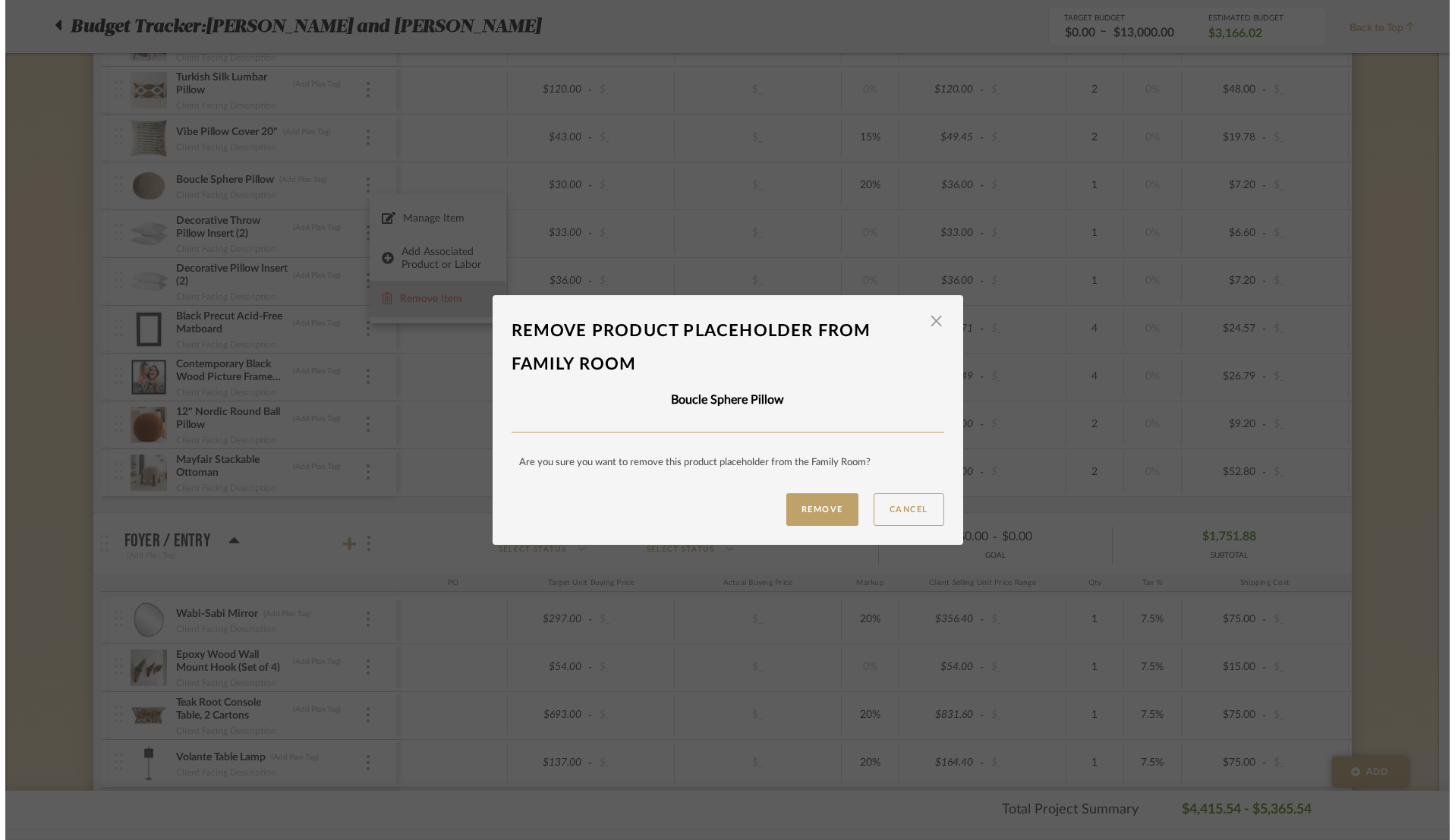
scroll to position [0, 0]
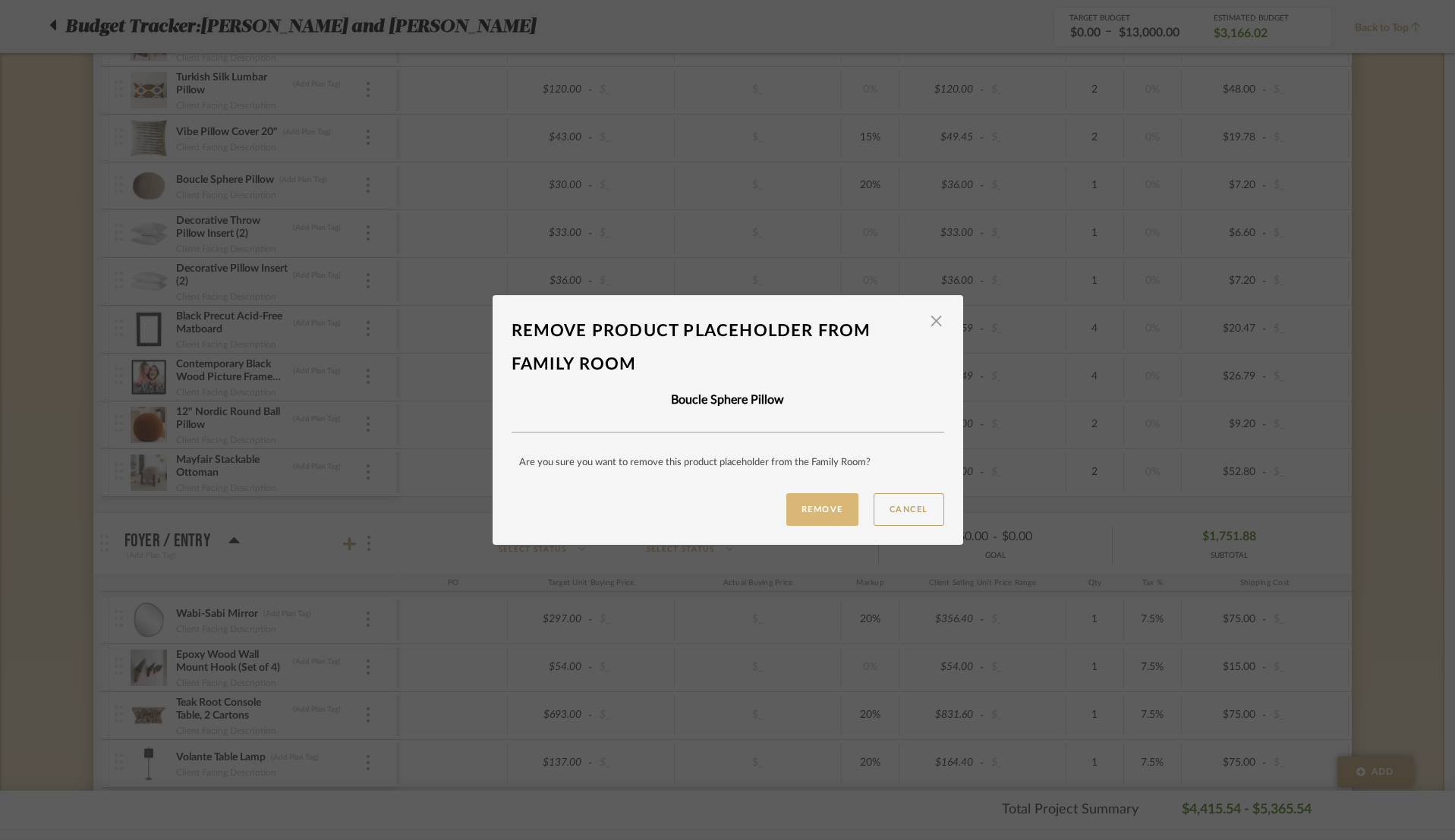
click at [793, 508] on button "Remove" at bounding box center [822, 510] width 72 height 33
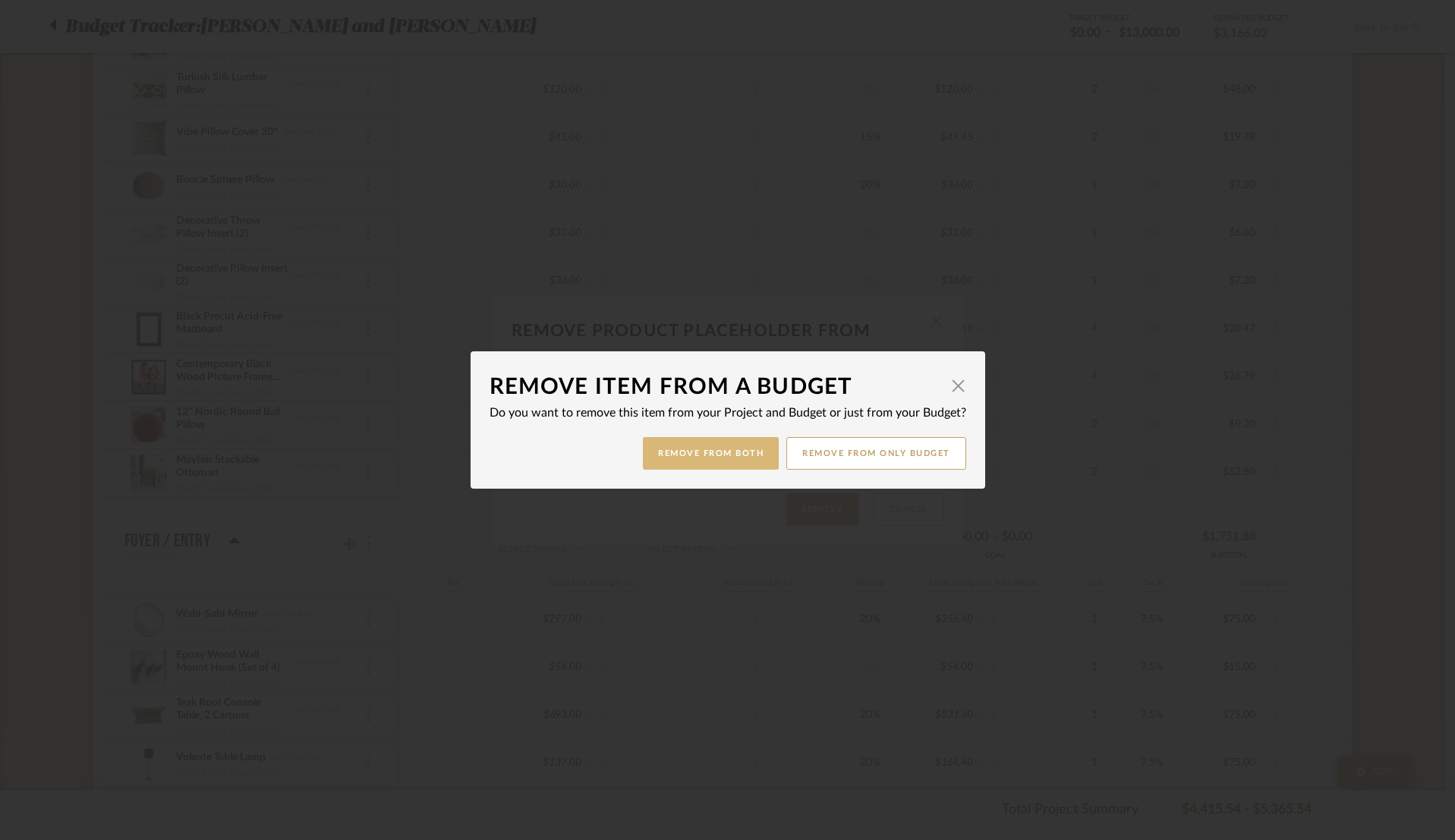
click at [710, 456] on button "Remove from Both" at bounding box center [710, 454] width 136 height 33
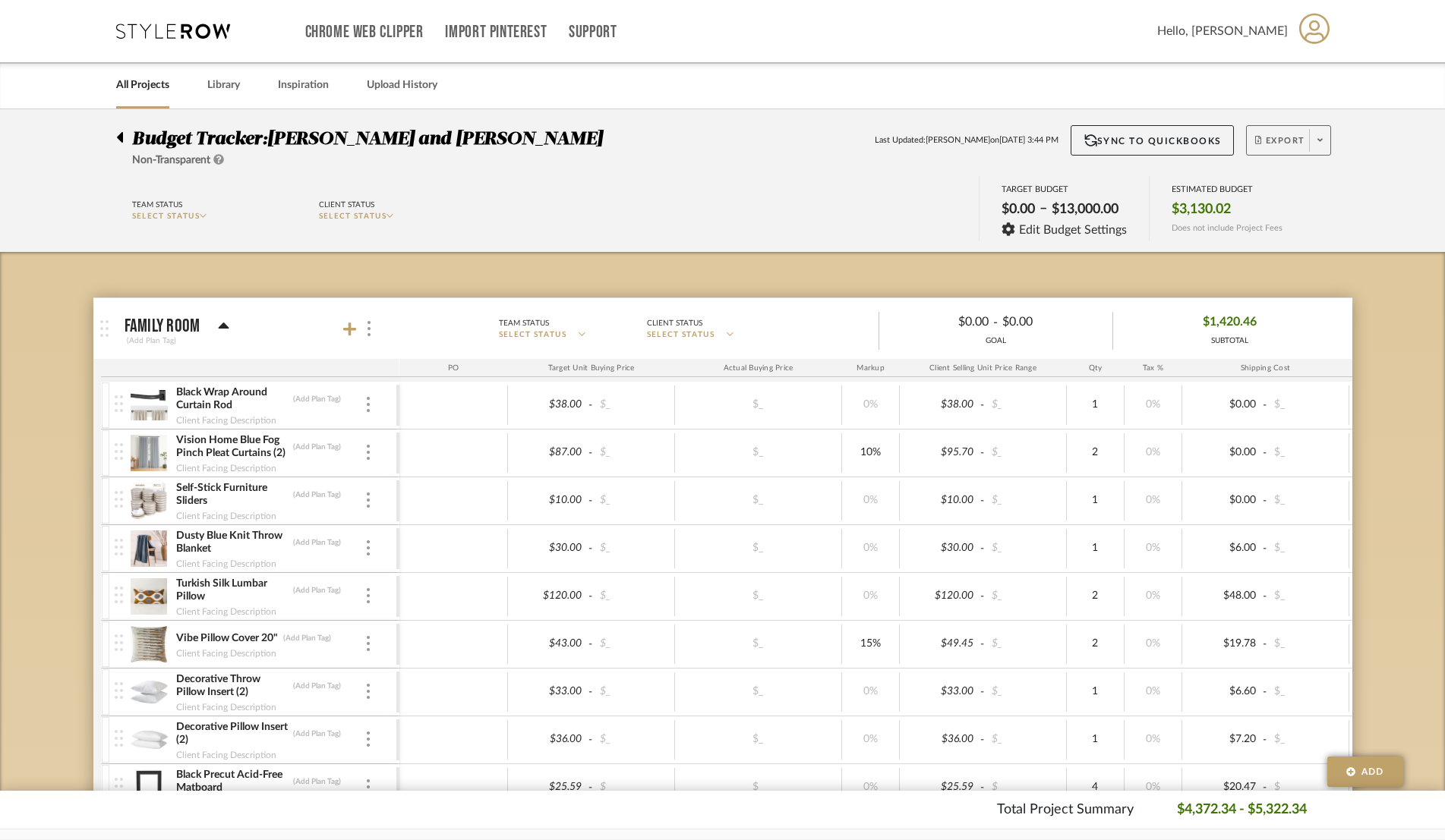
click at [1016, 145] on span "Export" at bounding box center [1280, 146] width 50 height 22
click at [1016, 189] on span "Export PDF" at bounding box center [1315, 184] width 114 height 13
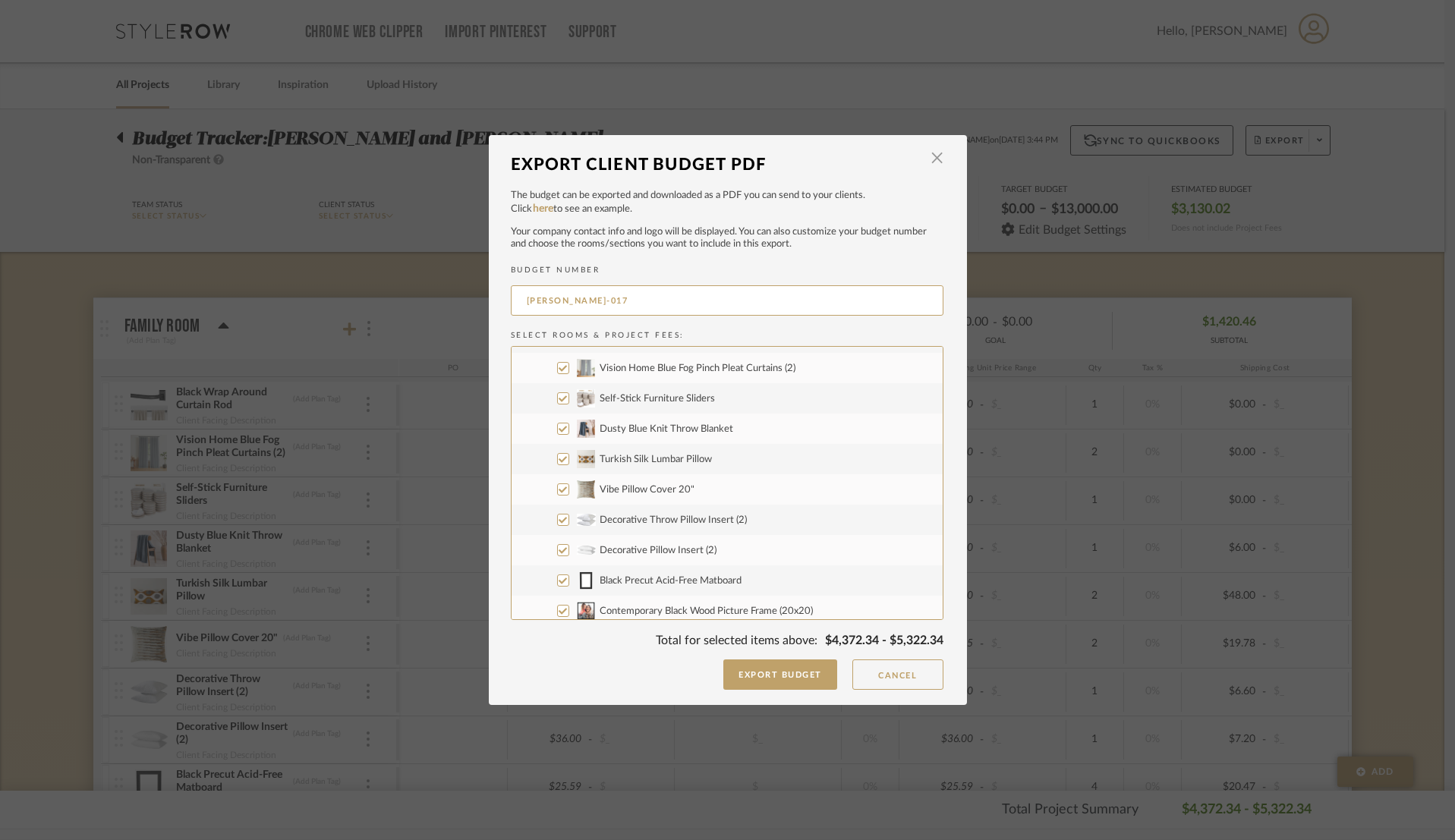
scroll to position [38, 0]
click at [557, 474] on input "Turkish Silk Lumbar Pillow" at bounding box center [563, 476] width 12 height 12
checkbox input "false"
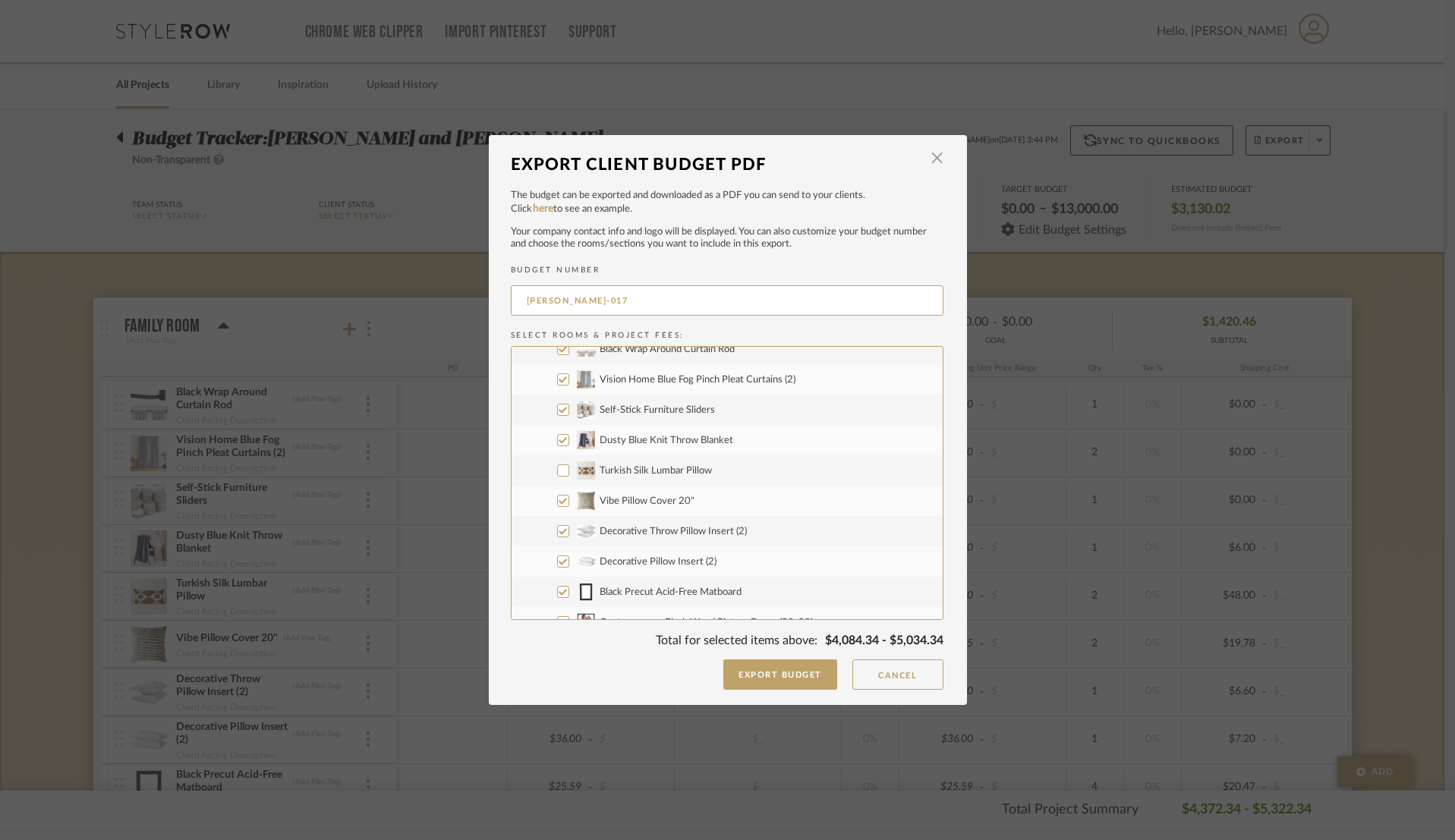
click at [558, 563] on input "Decorative Pillow Insert (2)" at bounding box center [563, 562] width 12 height 12
checkbox input "false"
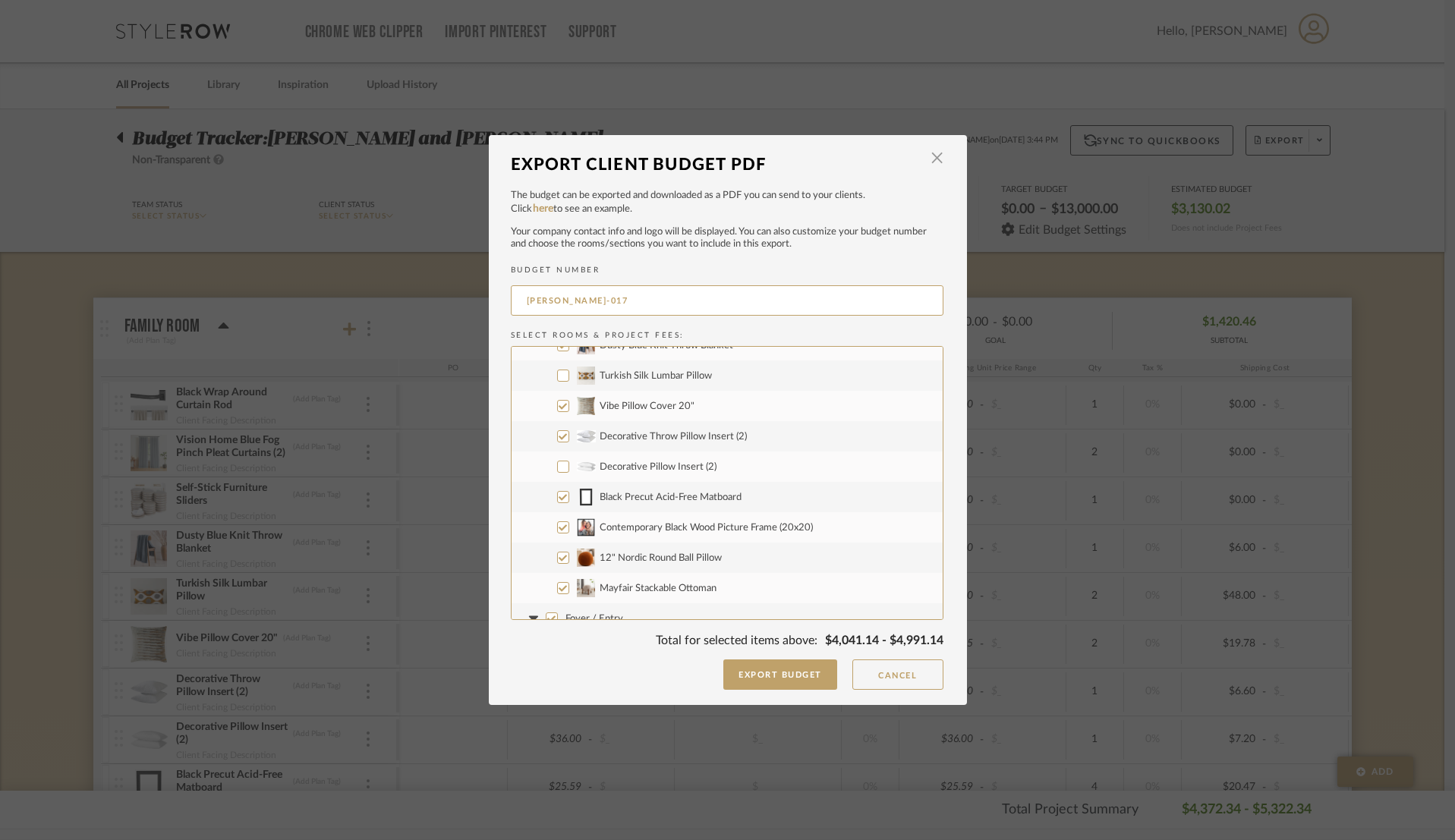
scroll to position [213, 0]
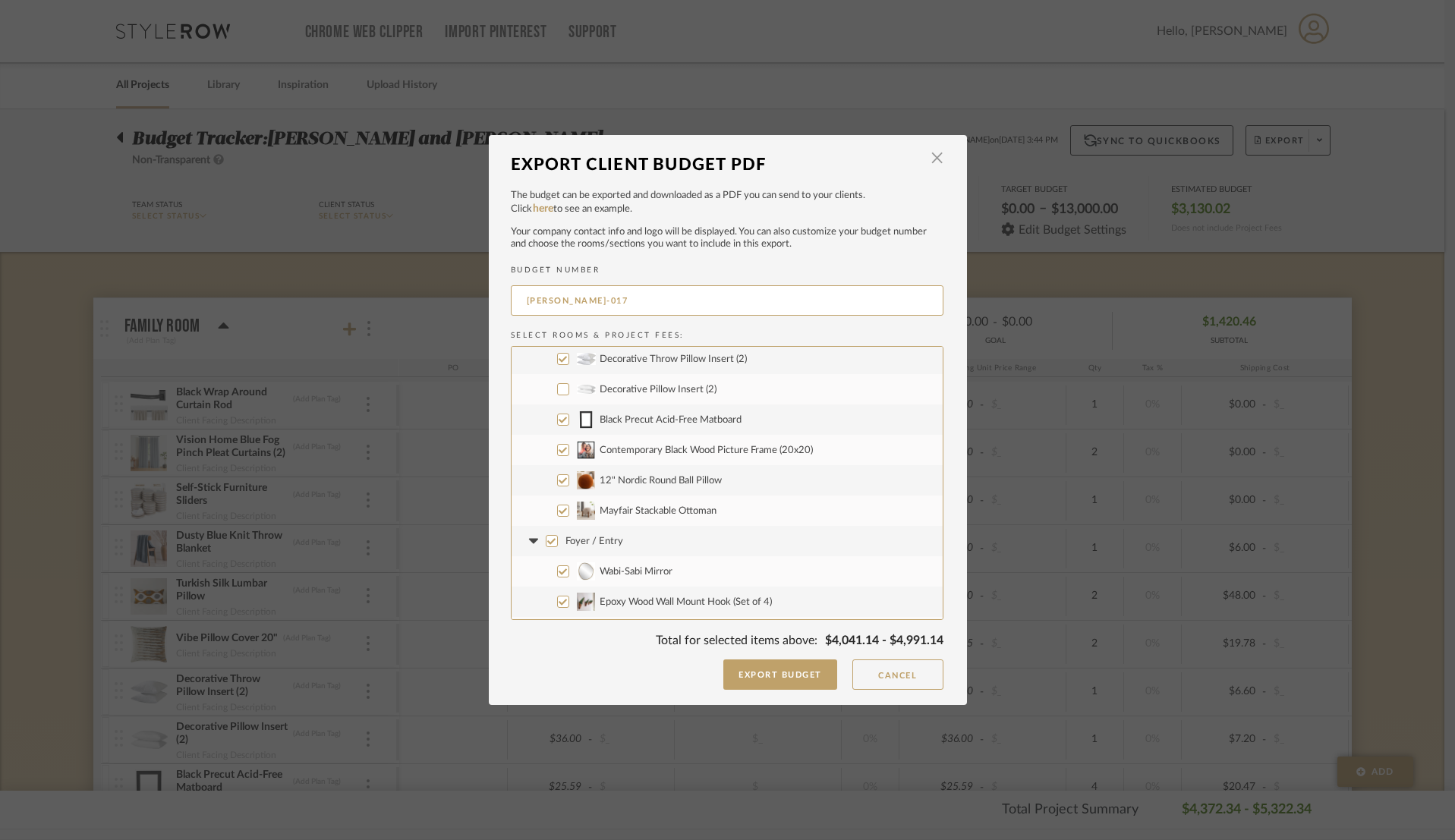
click at [548, 545] on input "Foyer / Entry" at bounding box center [552, 541] width 12 height 12
checkbox input "false"
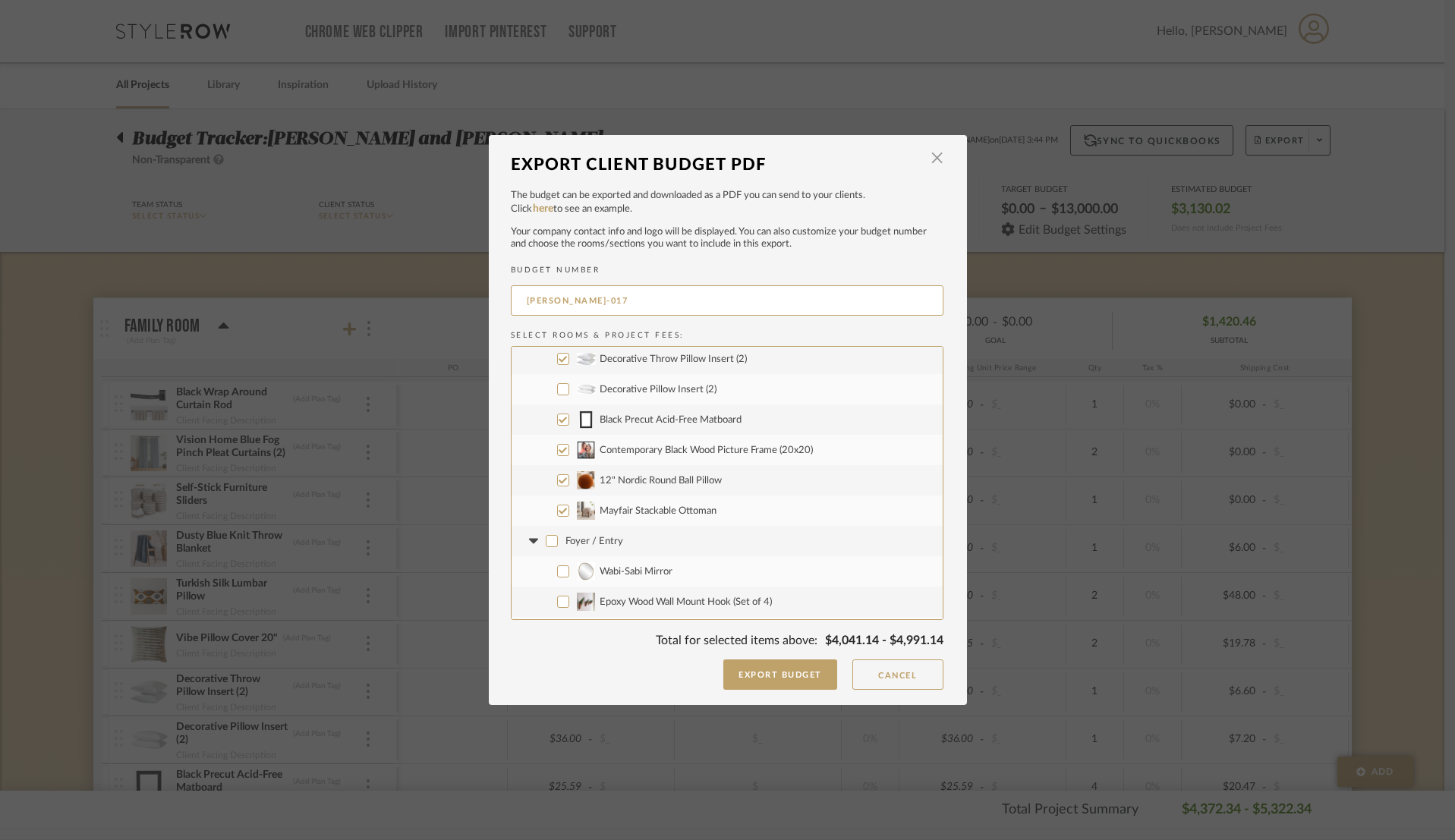
checkbox input "false"
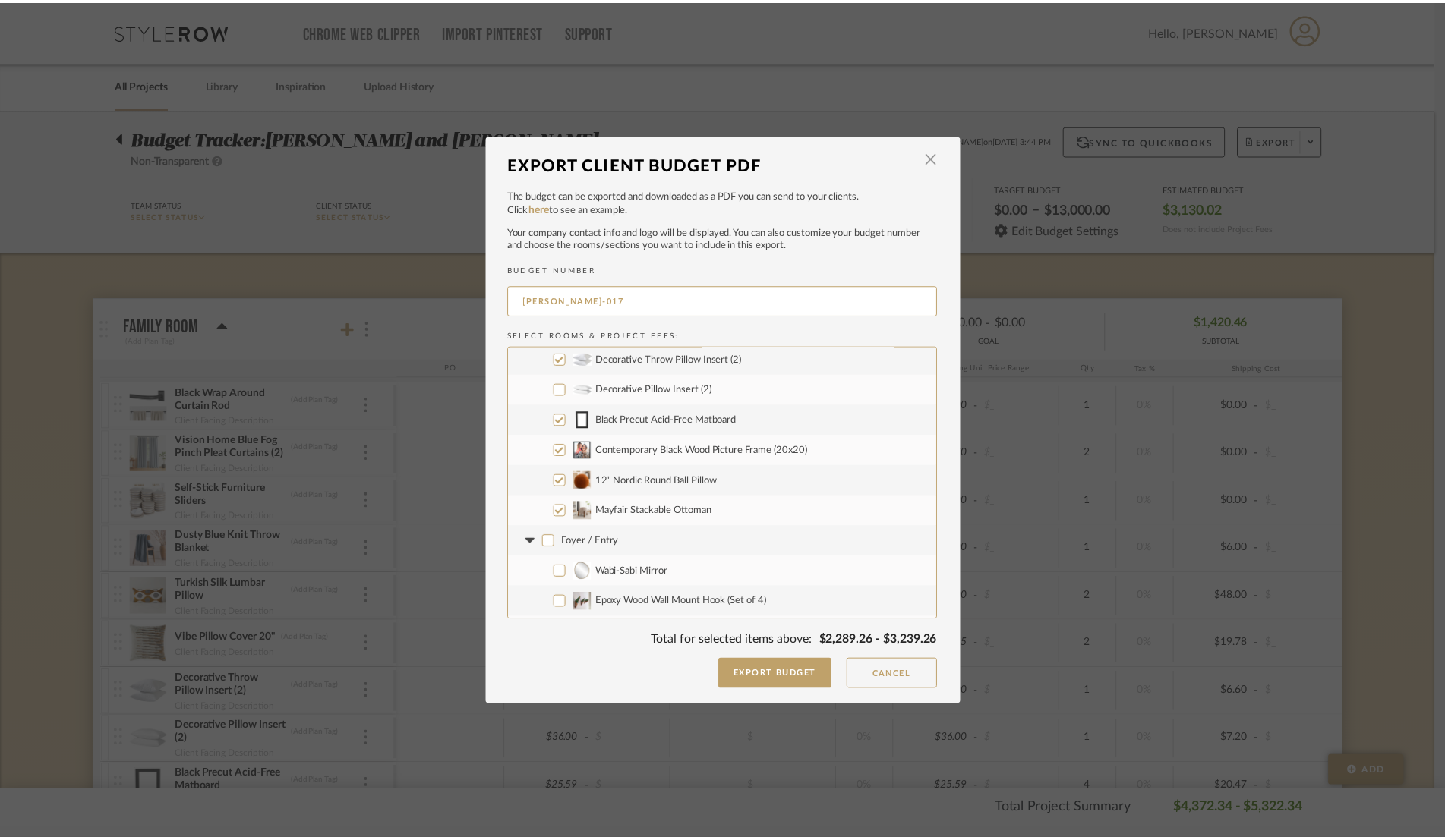
scroll to position [415, 0]
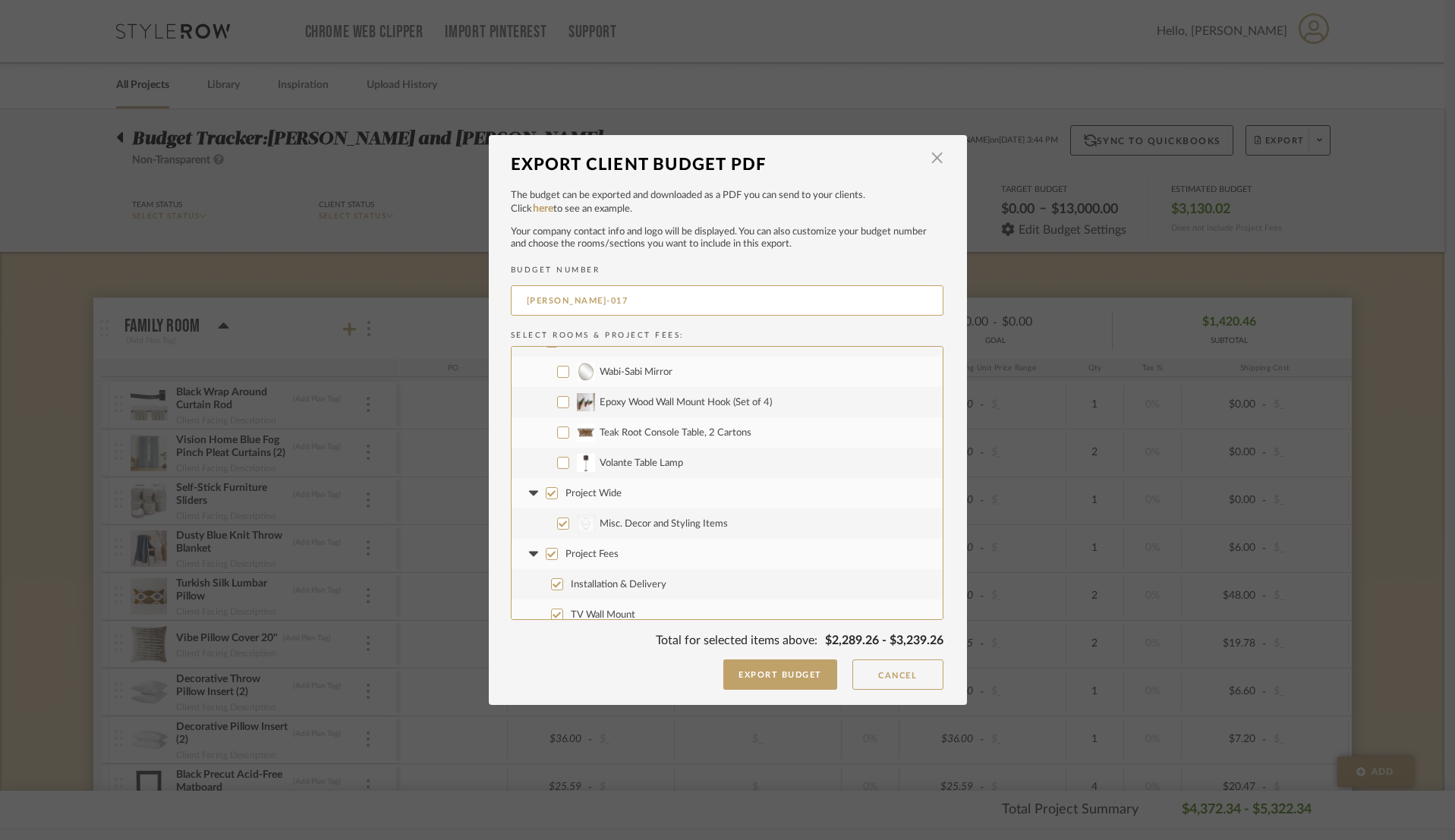
drag, startPoint x: 547, startPoint y: 495, endPoint x: 554, endPoint y: 506, distance: 13.0
click at [547, 495] on input "Project Wide" at bounding box center [552, 493] width 12 height 12
checkbox input "false"
click at [549, 549] on input "Project Fees" at bounding box center [552, 554] width 12 height 12
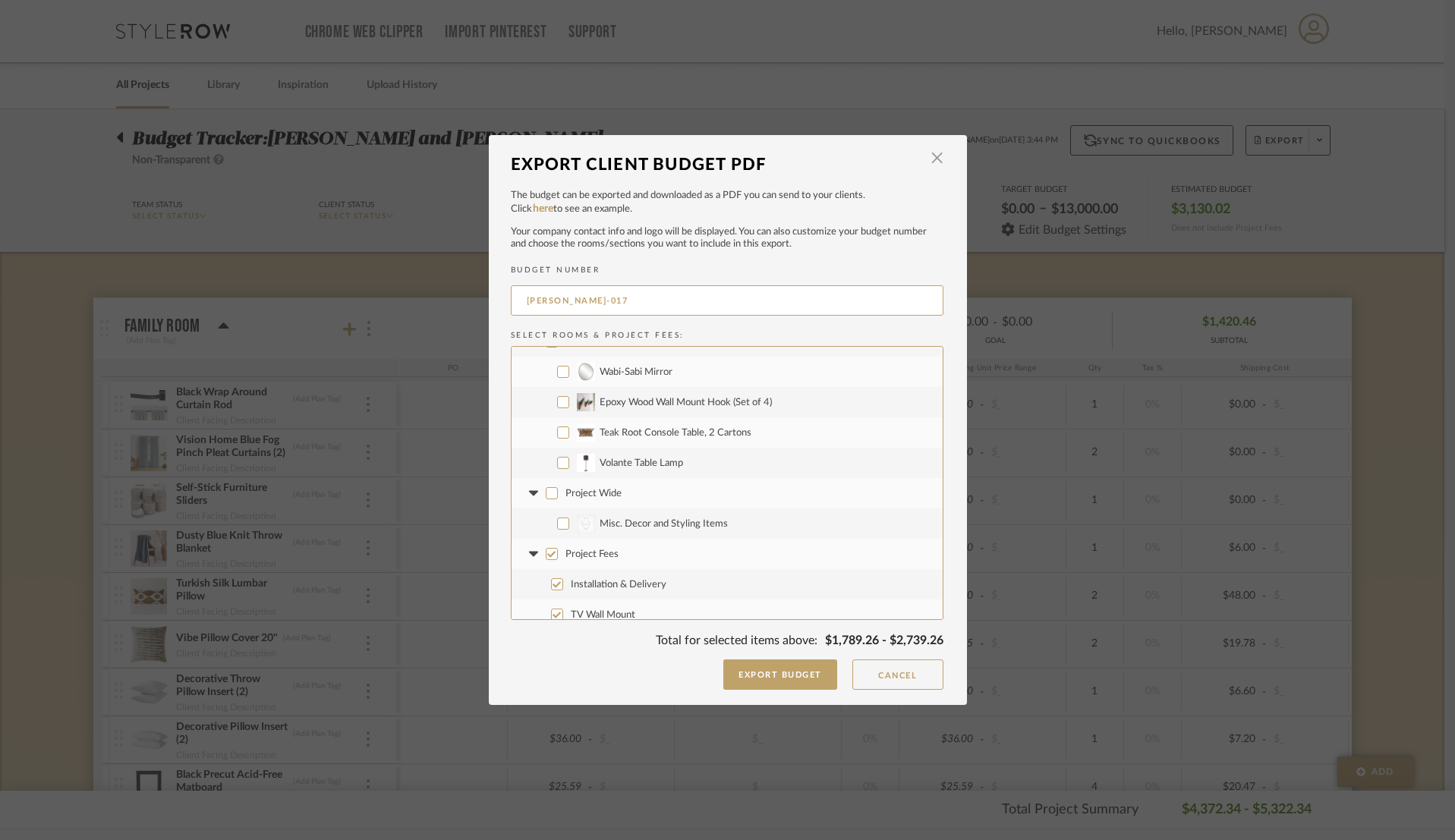
checkbox input "false"
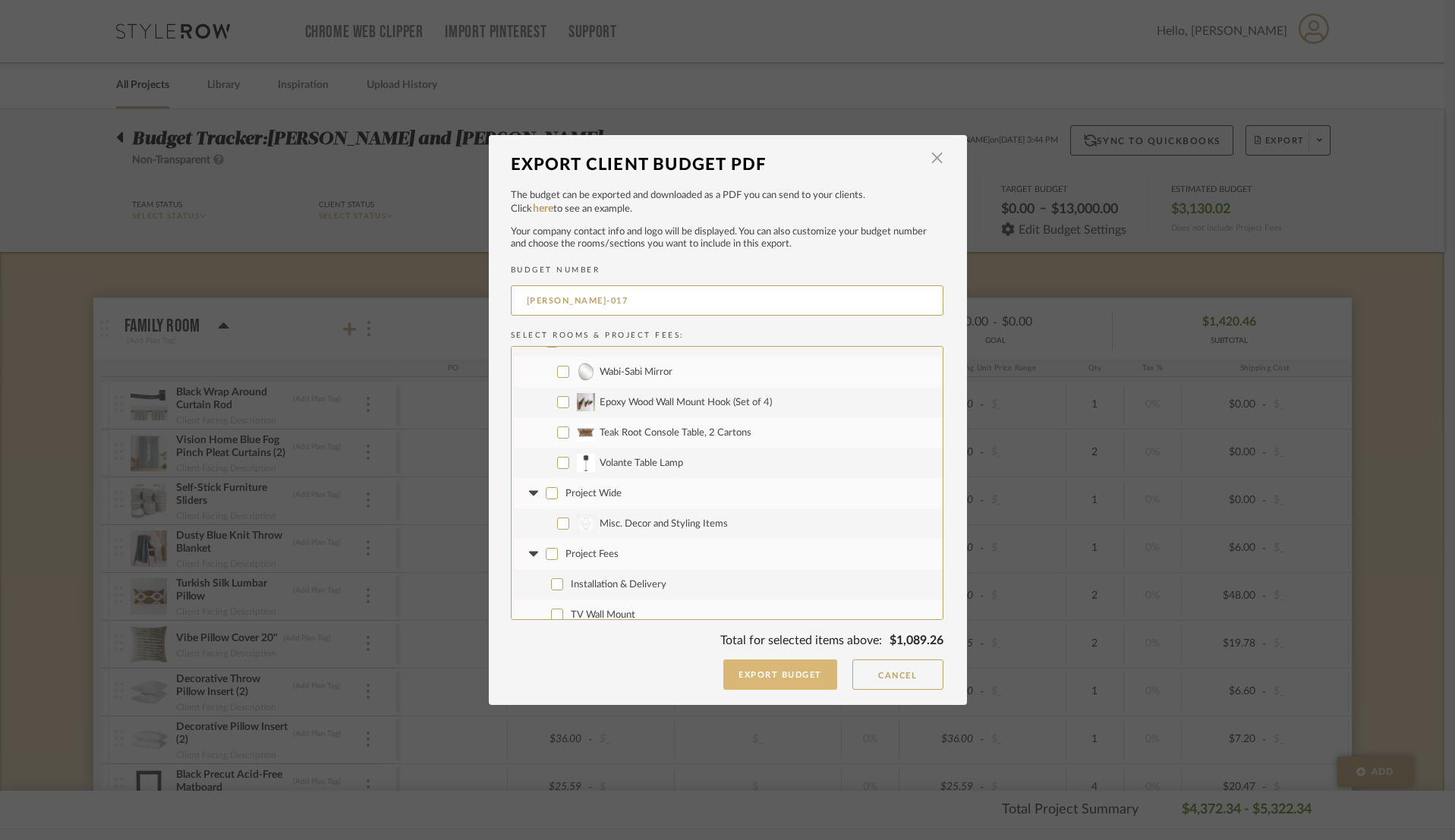
click at [793, 673] on button "Export Budget" at bounding box center [780, 674] width 114 height 30
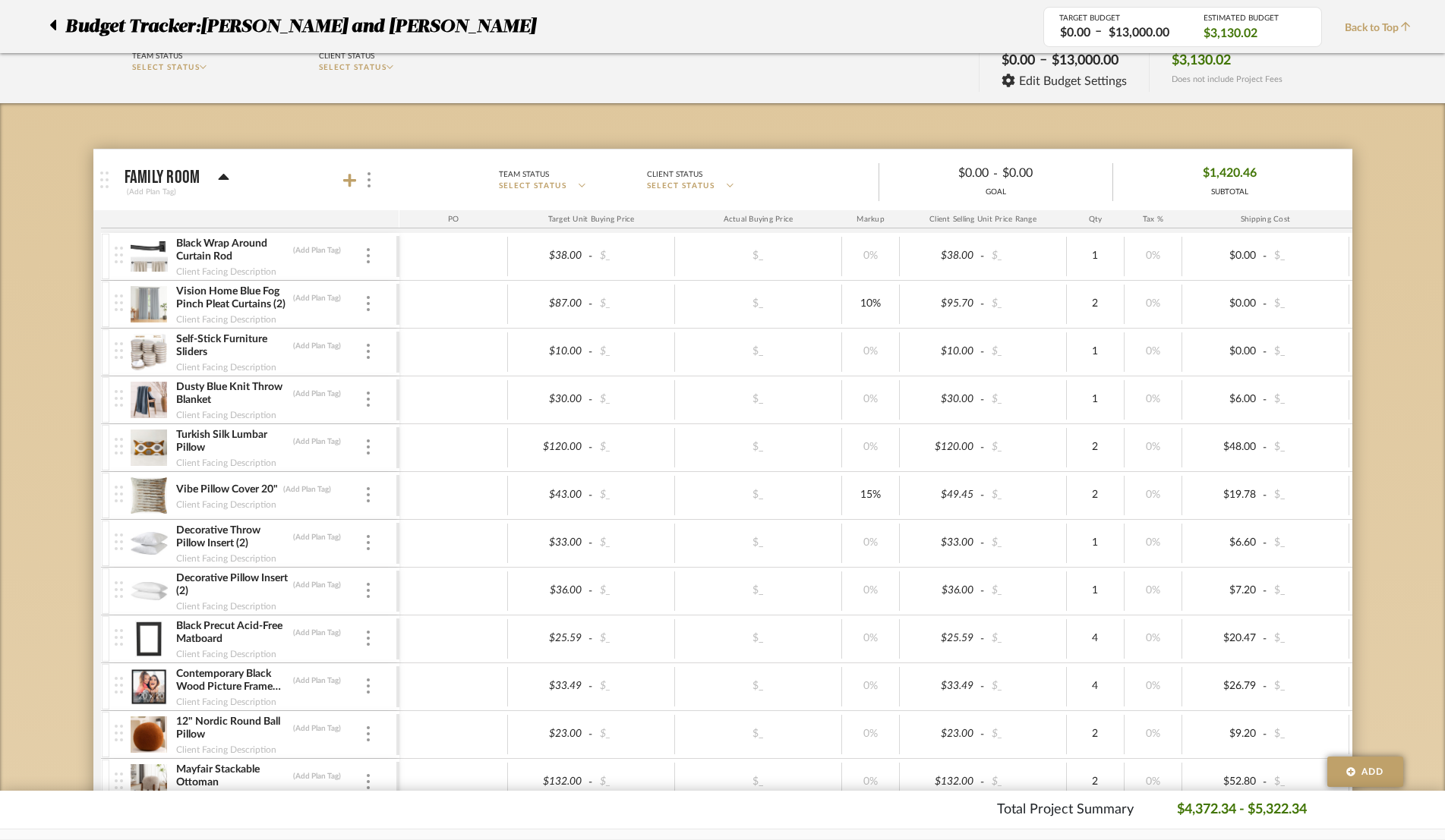
scroll to position [80, 0]
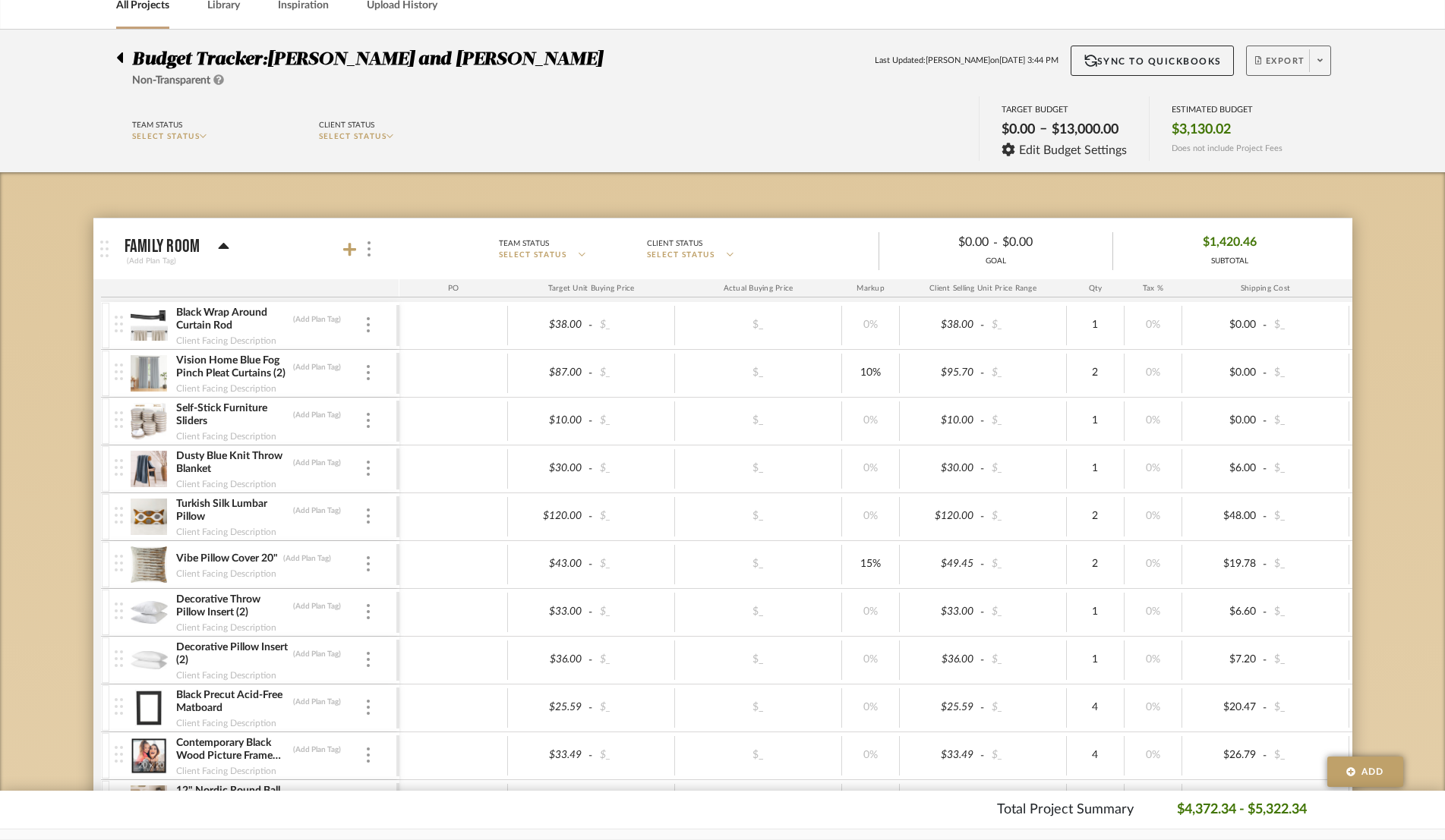
click at [1016, 70] on span "Export" at bounding box center [1280, 66] width 50 height 22
click at [1016, 110] on button "Export PDF" at bounding box center [1315, 104] width 144 height 36
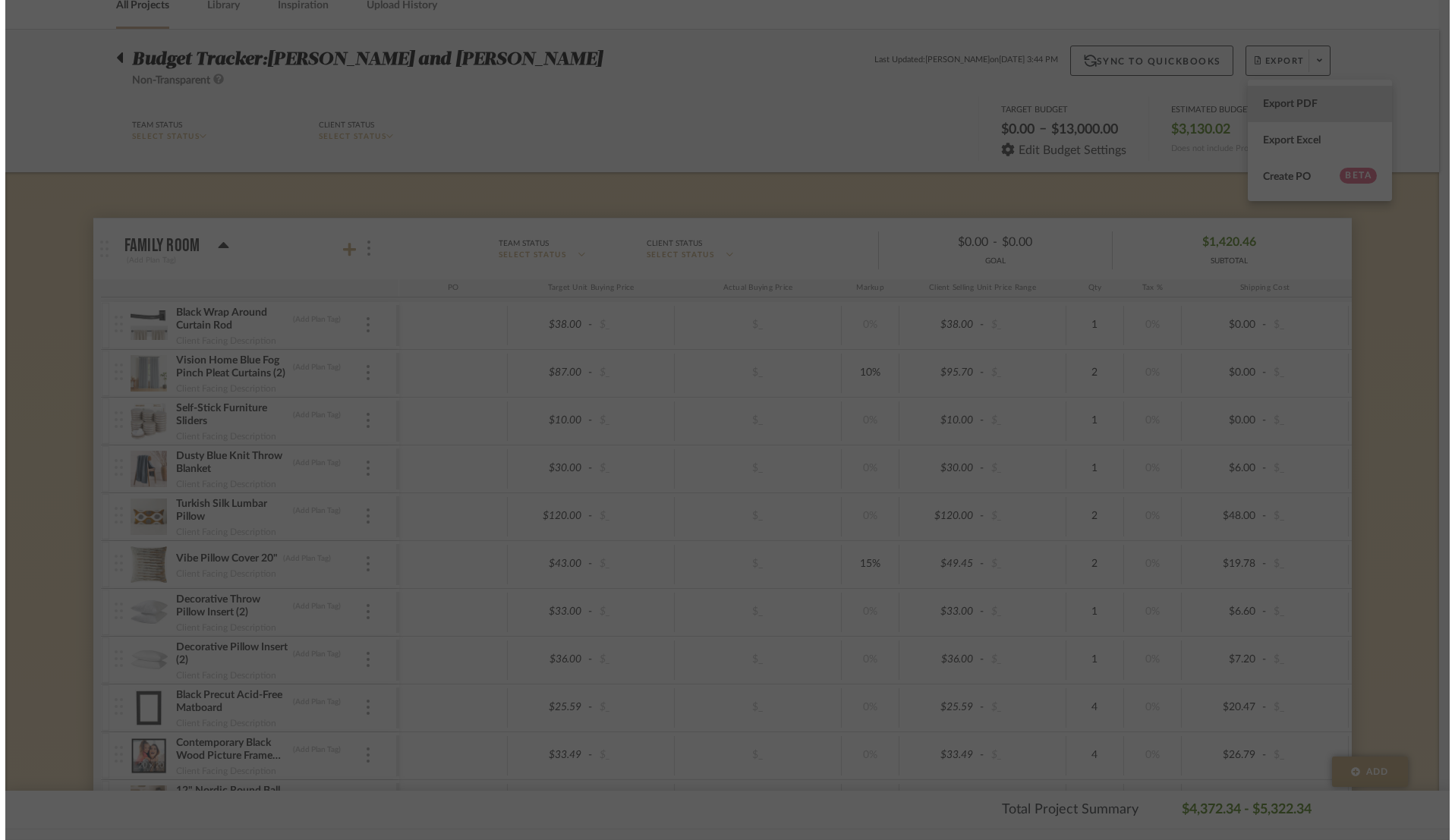
scroll to position [0, 0]
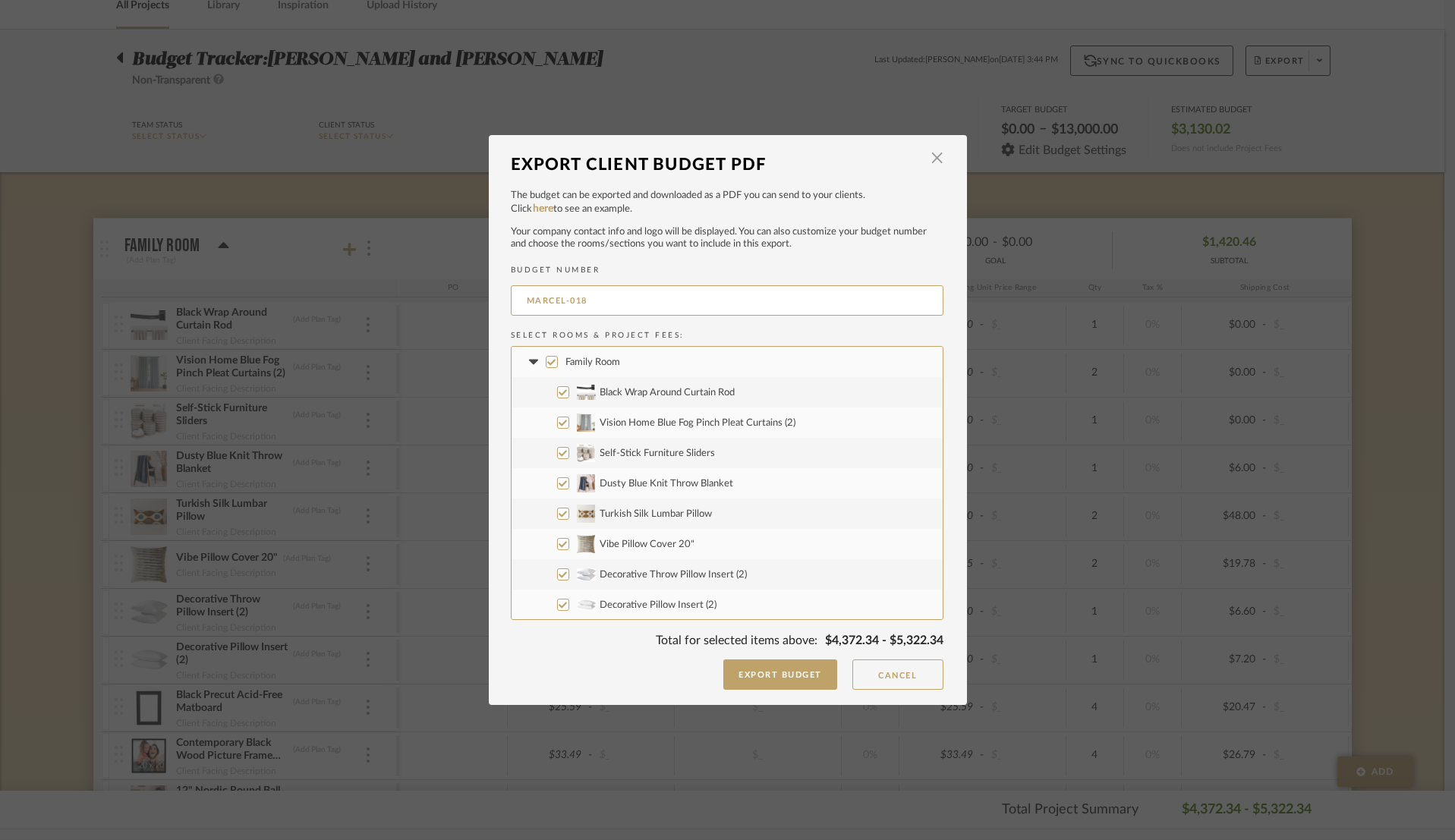
click at [557, 513] on input "Turkish Silk Lumbar Pillow" at bounding box center [563, 514] width 12 height 12
checkbox input "false"
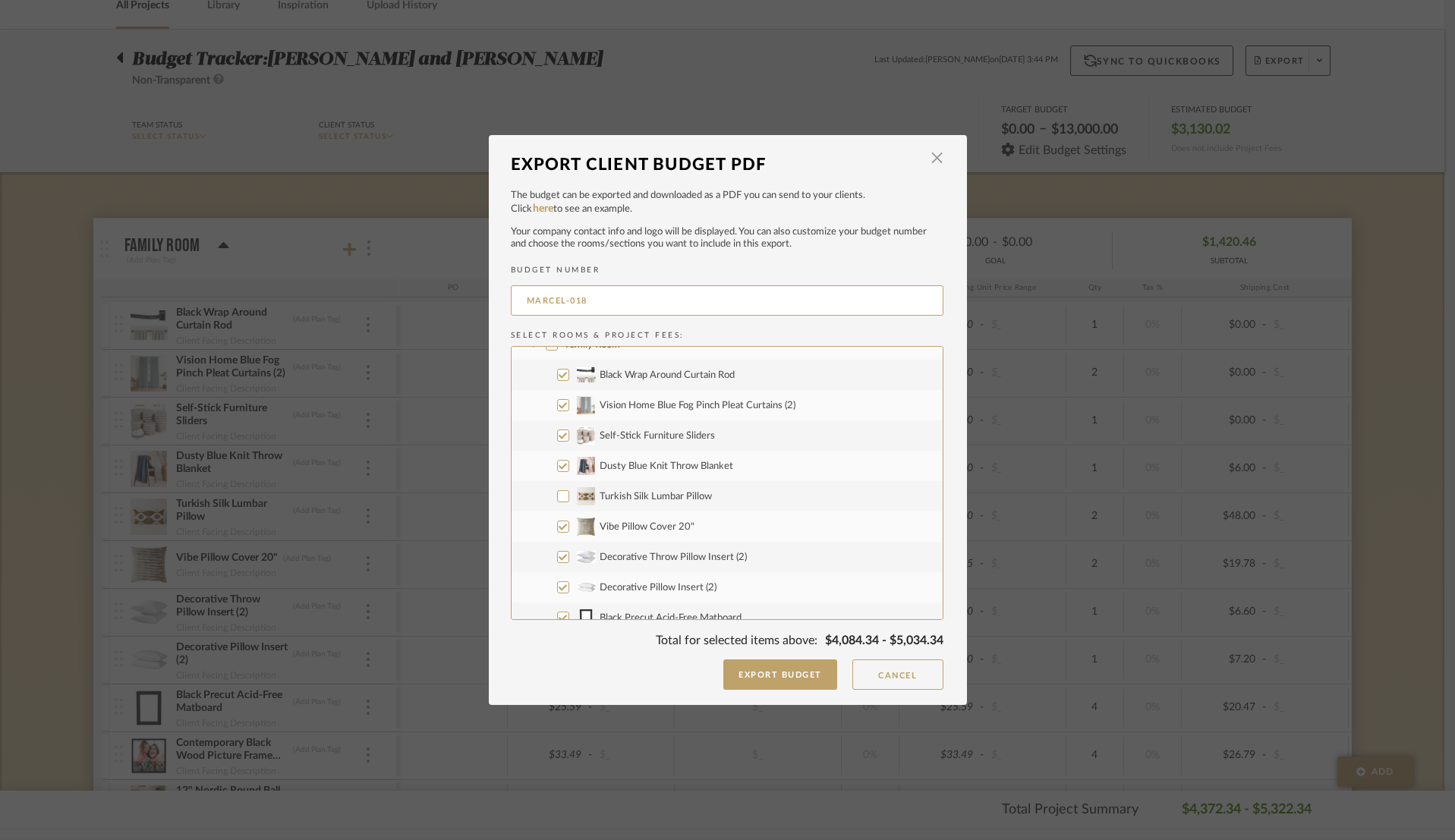
click at [557, 590] on input "Decorative Pillow Insert (2)" at bounding box center [563, 588] width 12 height 12
checkbox input "false"
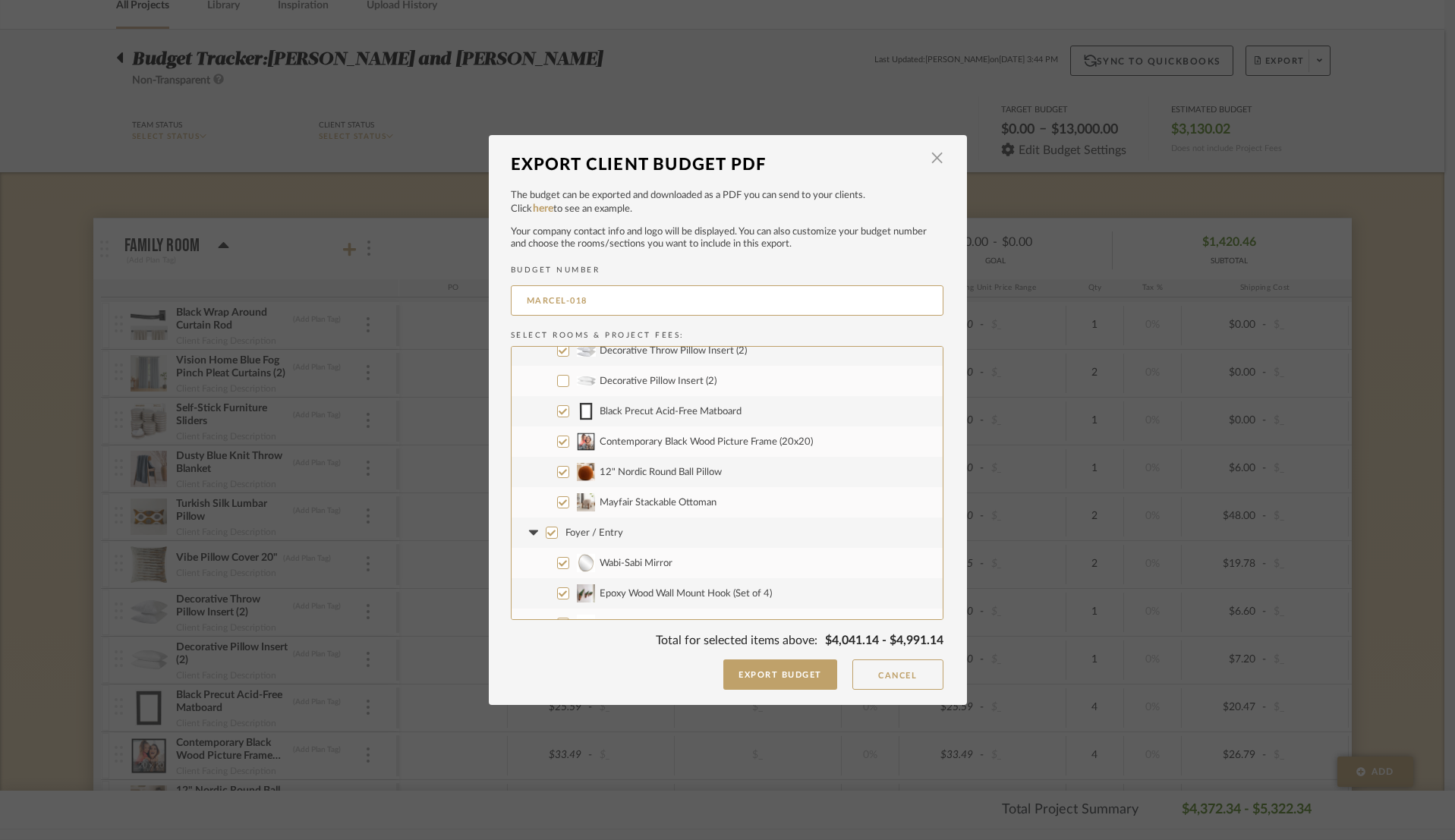
scroll to position [236, 0]
click at [551, 524] on label "Foyer / Entry" at bounding box center [728, 520] width 431 height 30
click at [551, 524] on input "Foyer / Entry" at bounding box center [552, 520] width 12 height 12
checkbox input "false"
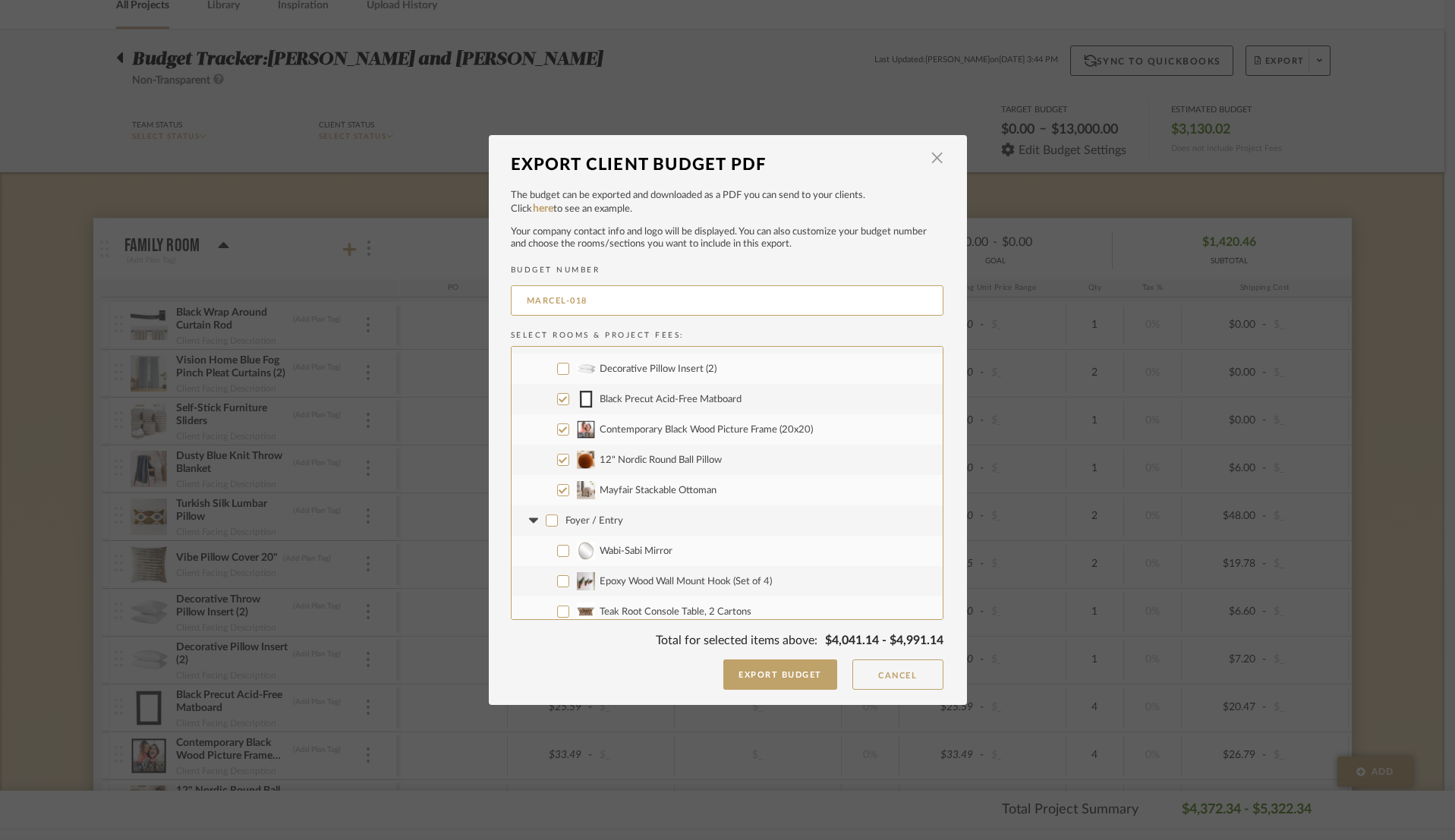
checkbox input "false"
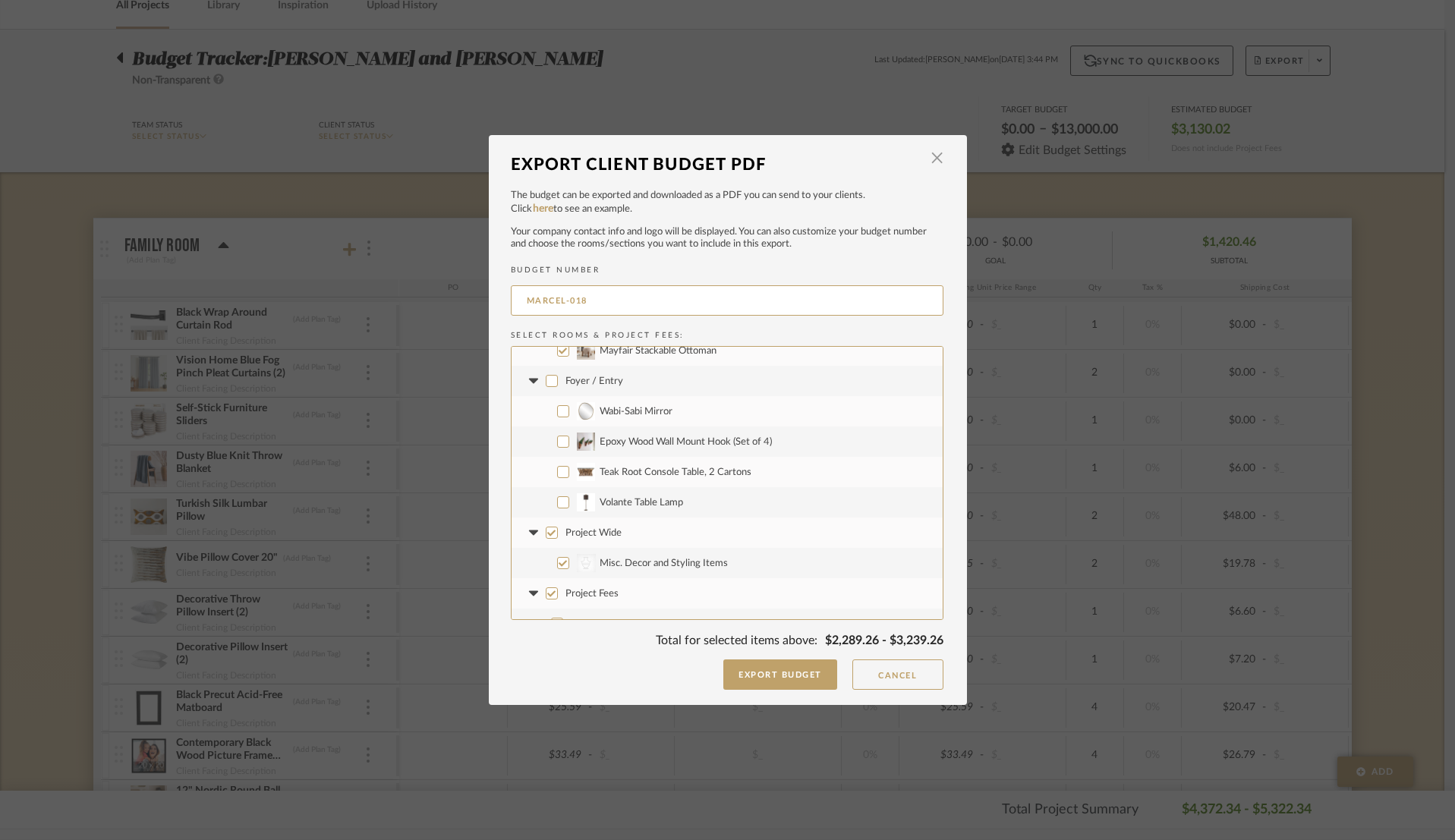
scroll to position [486, 0]
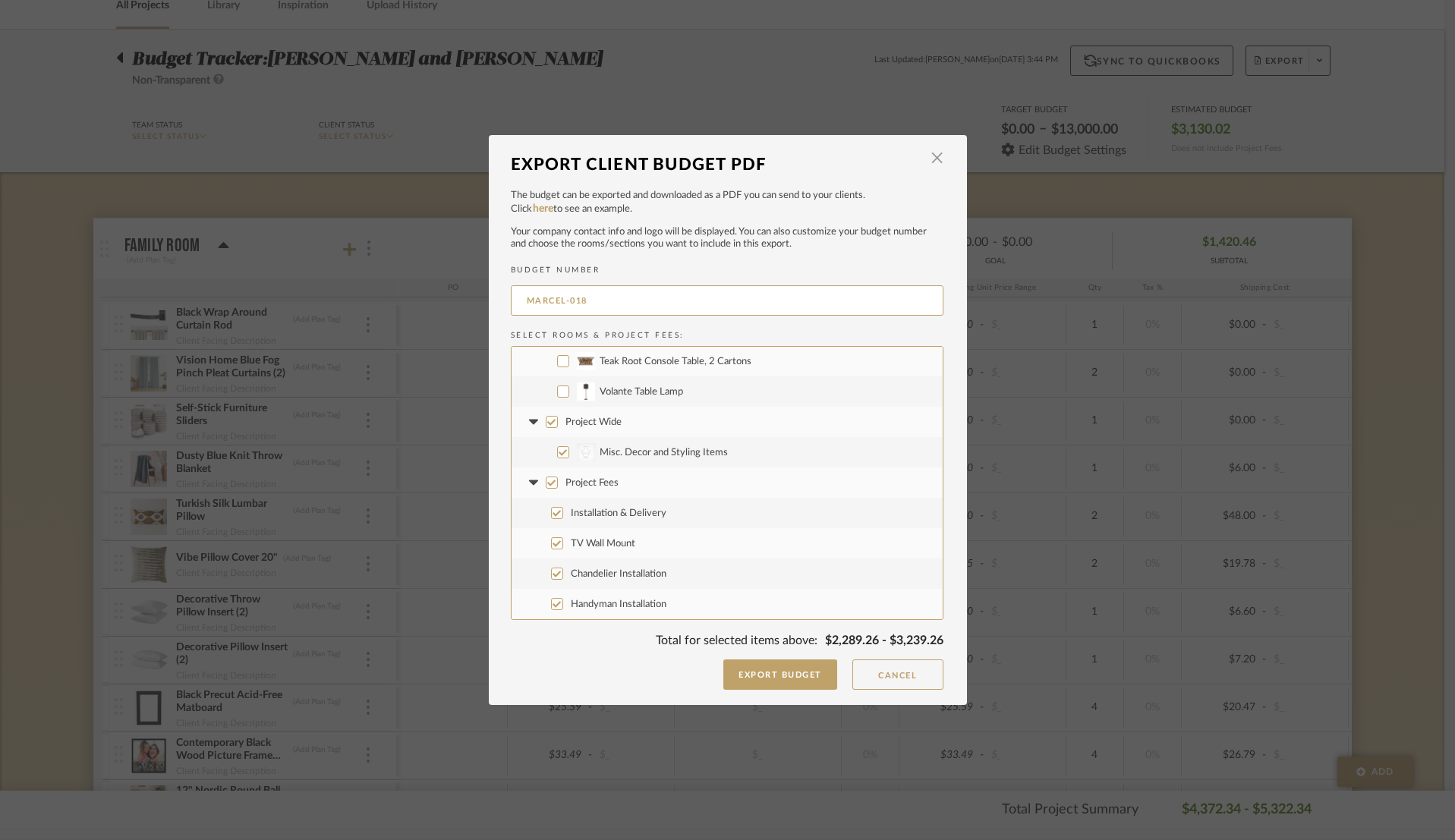
click at [549, 422] on input "Project Wide" at bounding box center [552, 422] width 12 height 12
checkbox input "false"
click at [551, 483] on input "Project Fees" at bounding box center [552, 482] width 12 height 12
checkbox input "false"
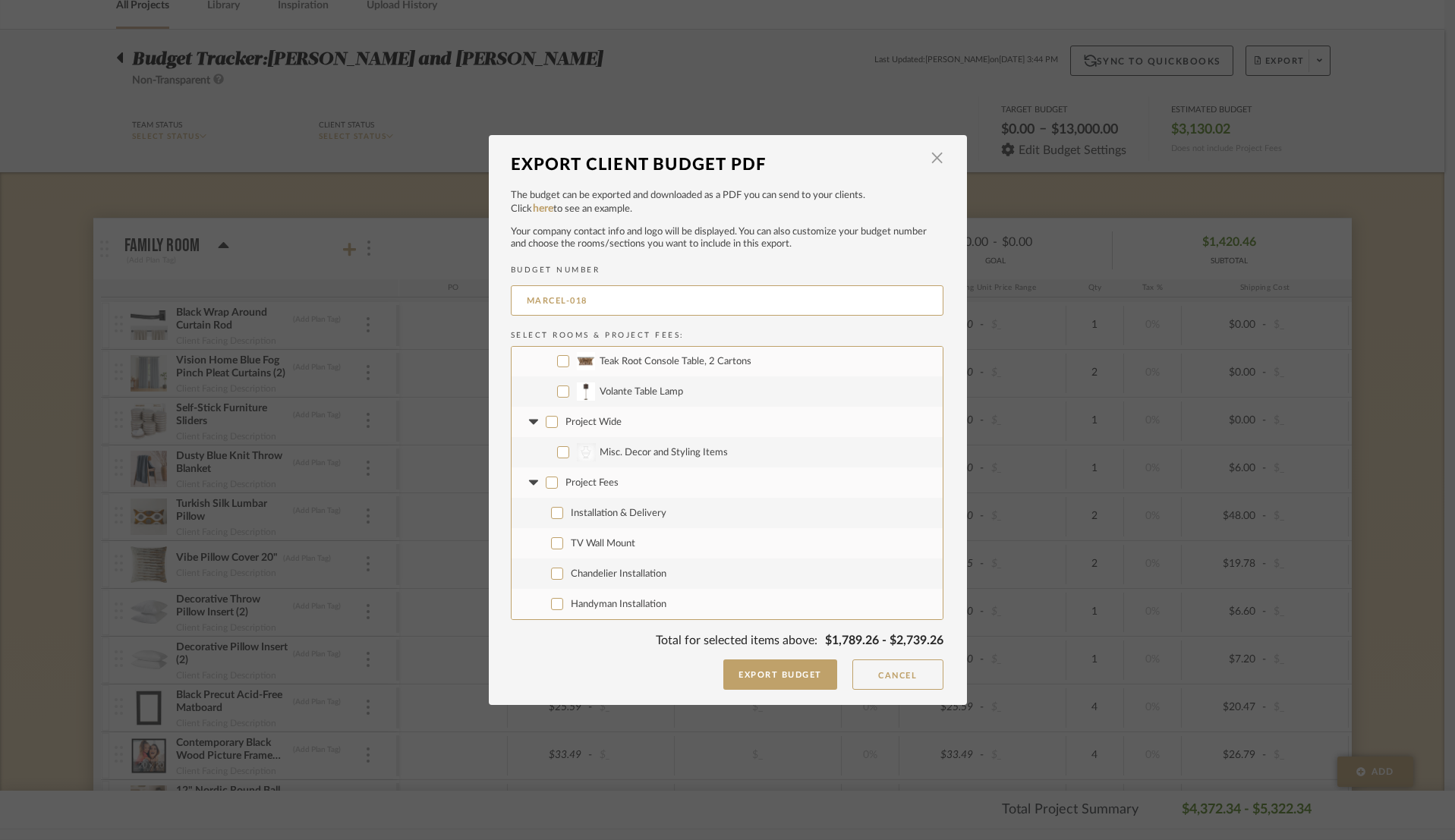
checkbox input "false"
click at [779, 683] on button "Export Budget" at bounding box center [780, 674] width 114 height 30
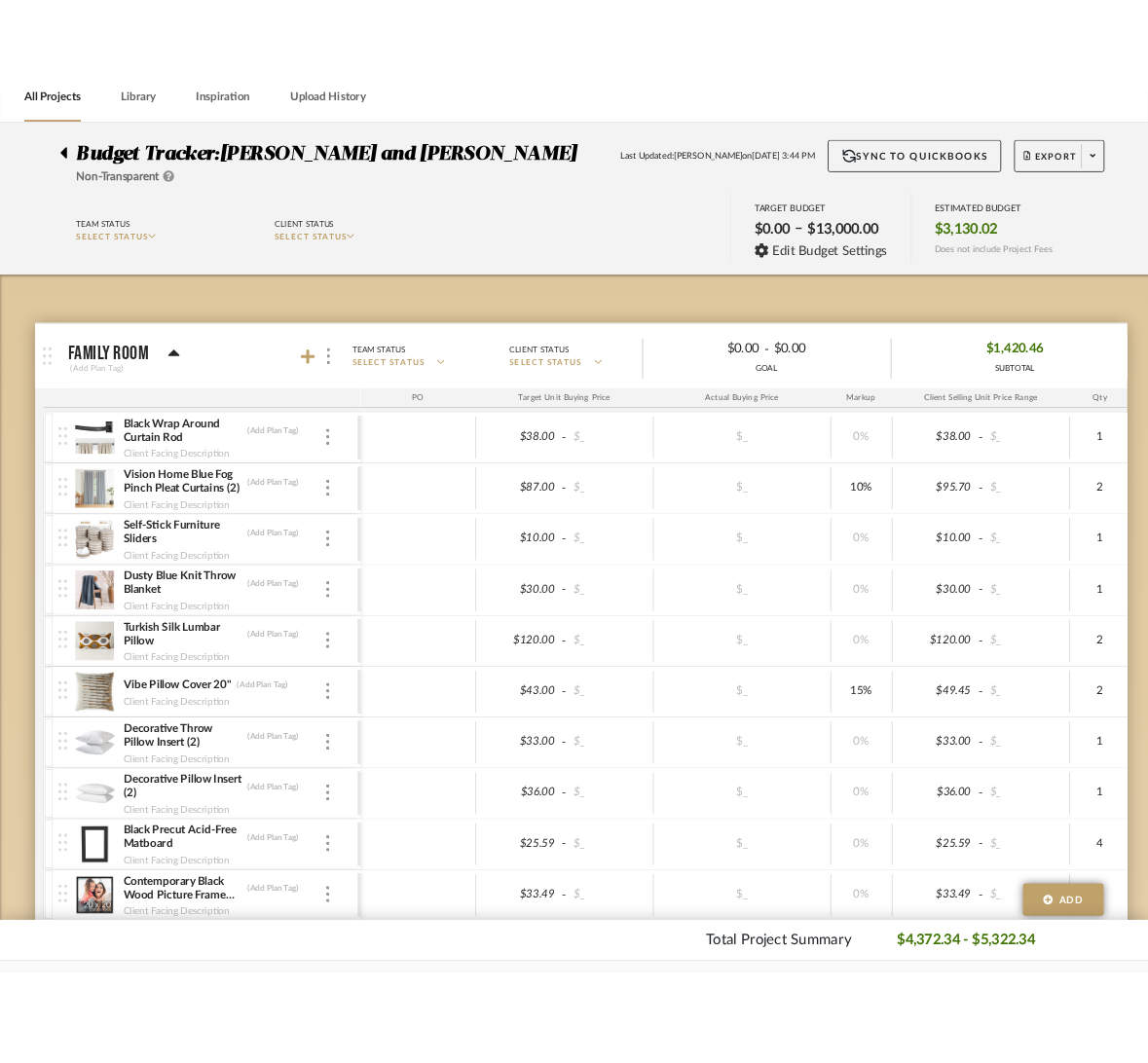
scroll to position [151, 0]
